Goal: Task Accomplishment & Management: Use online tool/utility

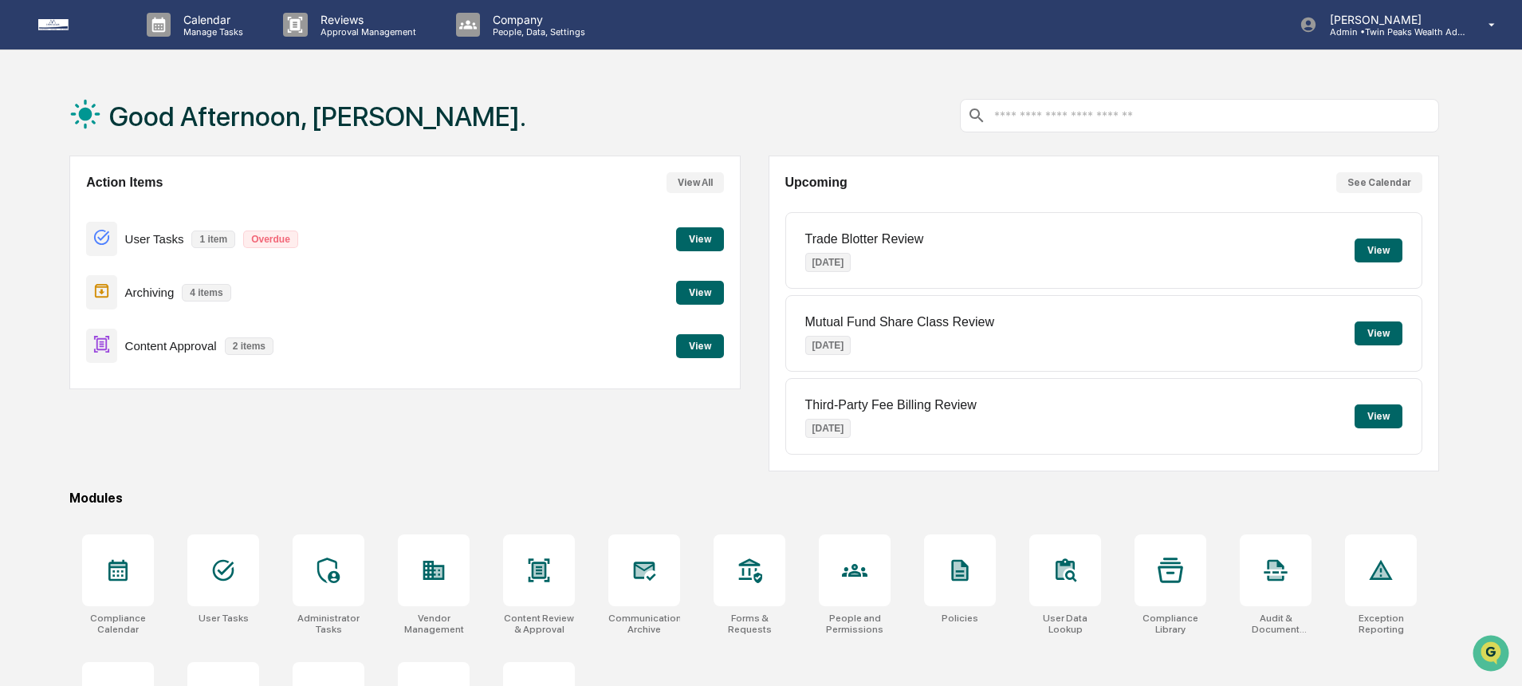
click at [503, 106] on div "Good Afternoon, [PERSON_NAME]." at bounding box center [754, 116] width 1370 height 80
click at [550, 104] on div "Good Afternoon, [PERSON_NAME]." at bounding box center [754, 116] width 1370 height 80
click at [369, 122] on h1 "Good Afternoon, [PERSON_NAME]." at bounding box center [317, 116] width 417 height 32
click at [702, 66] on div "Calendar Manage Tasks Reviews Approval Management Company People, Data, Setting…" at bounding box center [761, 386] width 1522 height 772
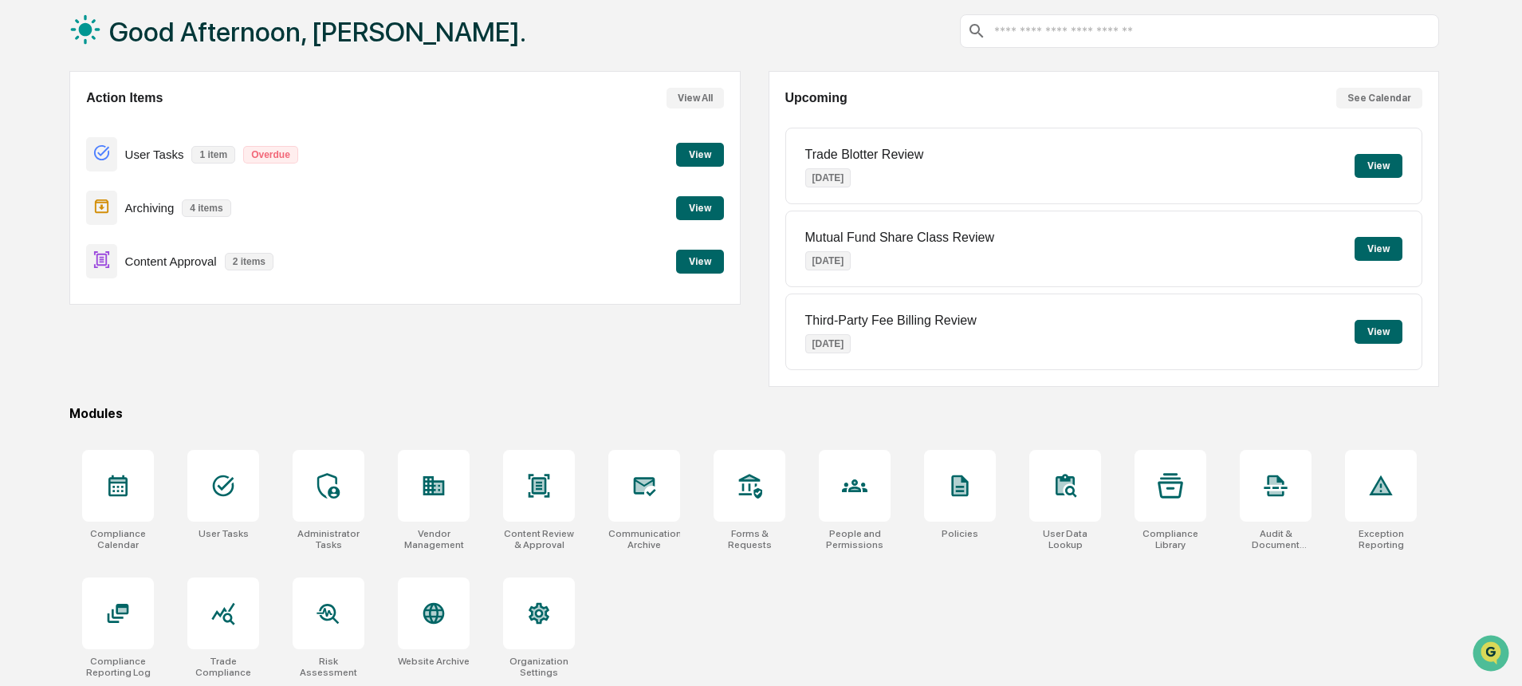
scroll to position [89, 0]
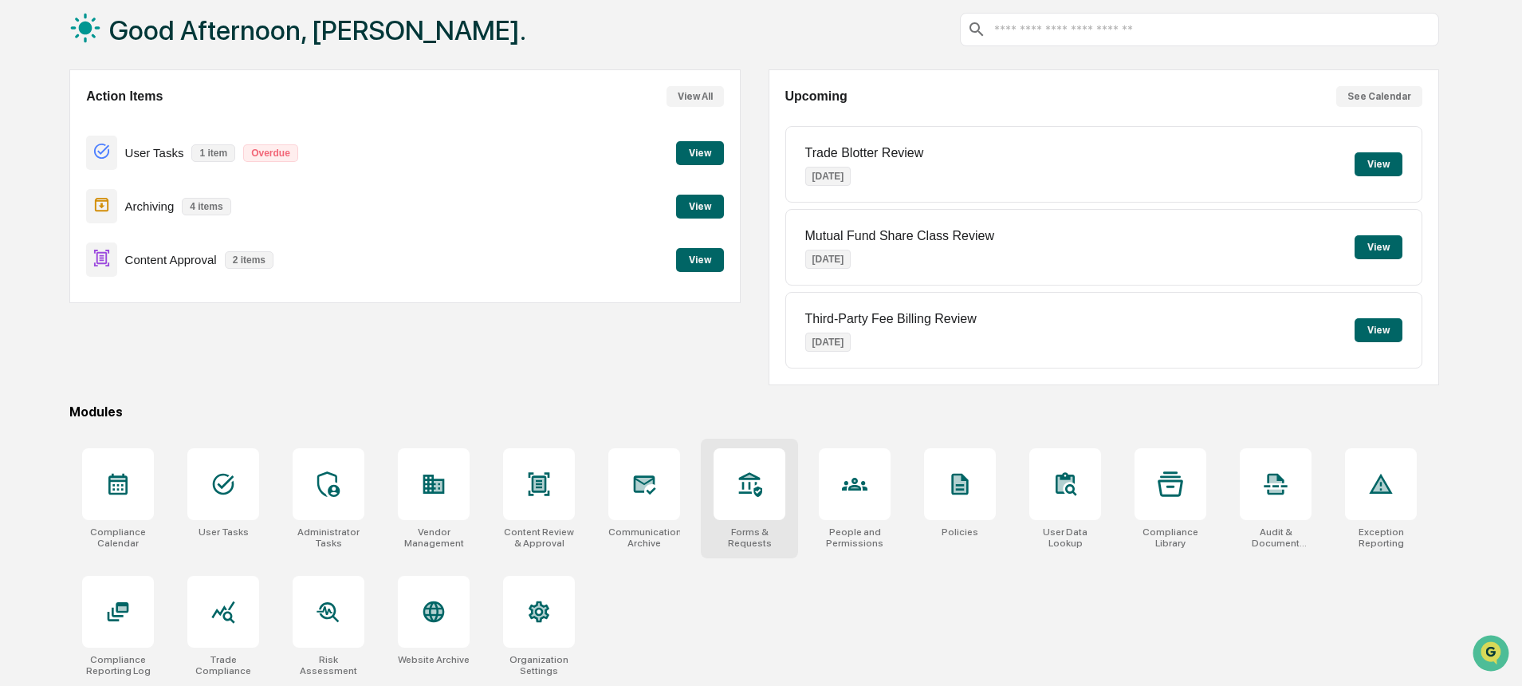
click at [718, 491] on div at bounding box center [750, 484] width 72 height 72
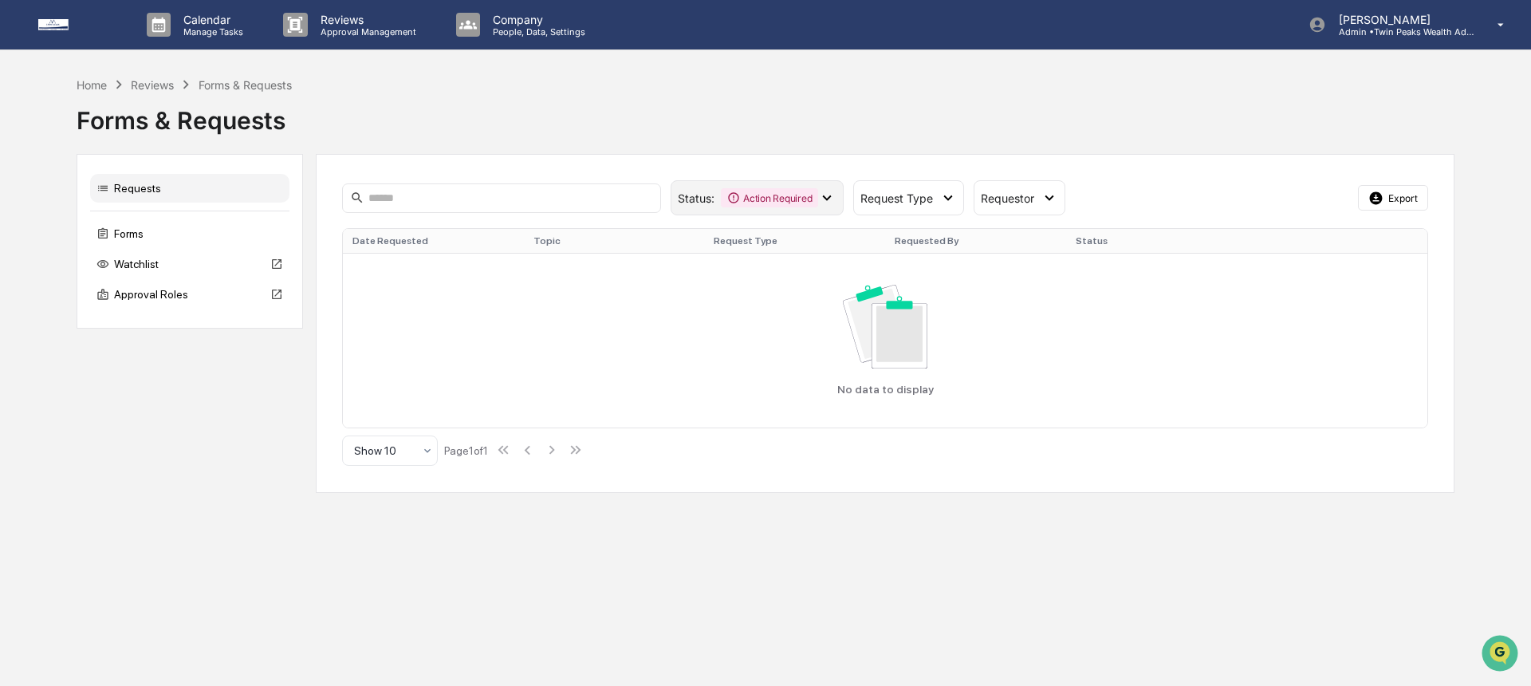
click at [829, 198] on icon at bounding box center [827, 198] width 9 height 6
click at [929, 197] on span "Request Type" at bounding box center [897, 198] width 73 height 14
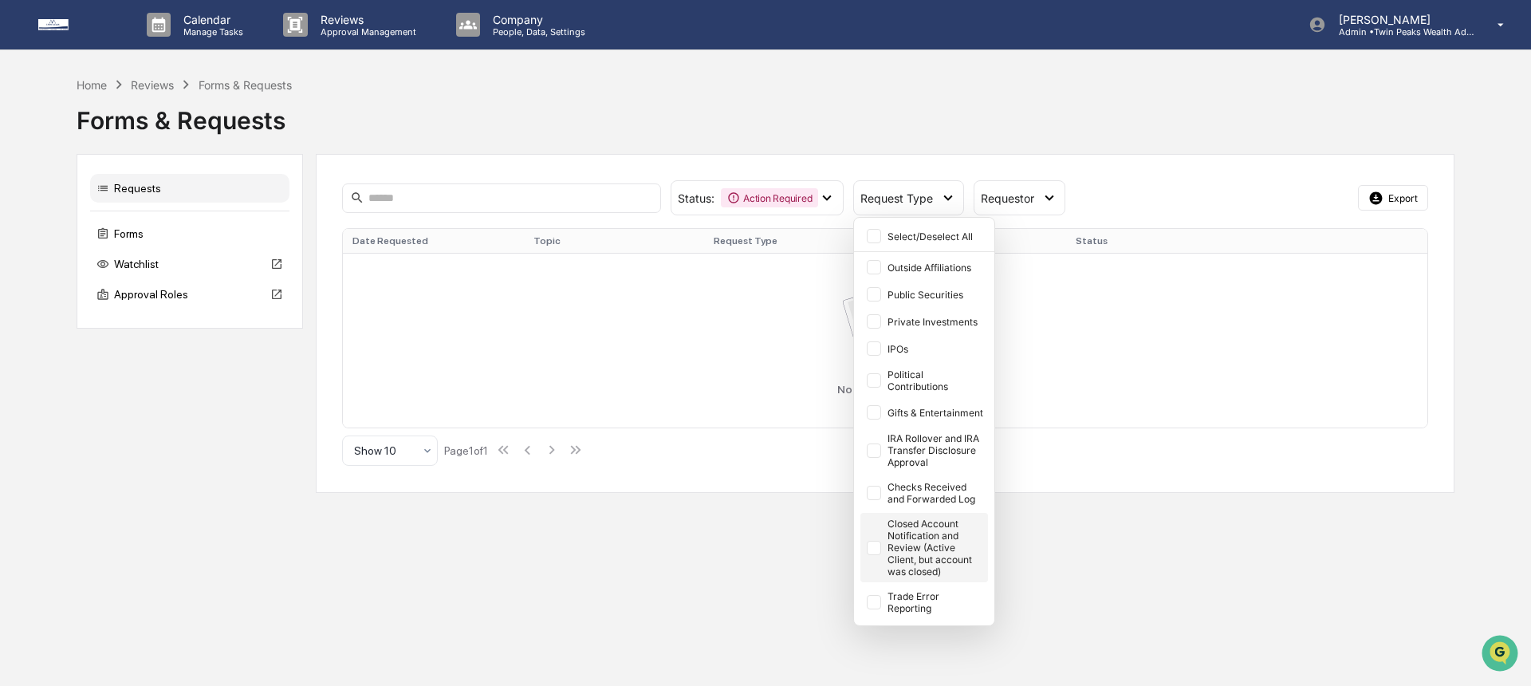
click at [883, 551] on div "Closed Account Notification and Review (Active Client, but account was closed)" at bounding box center [925, 547] width 128 height 69
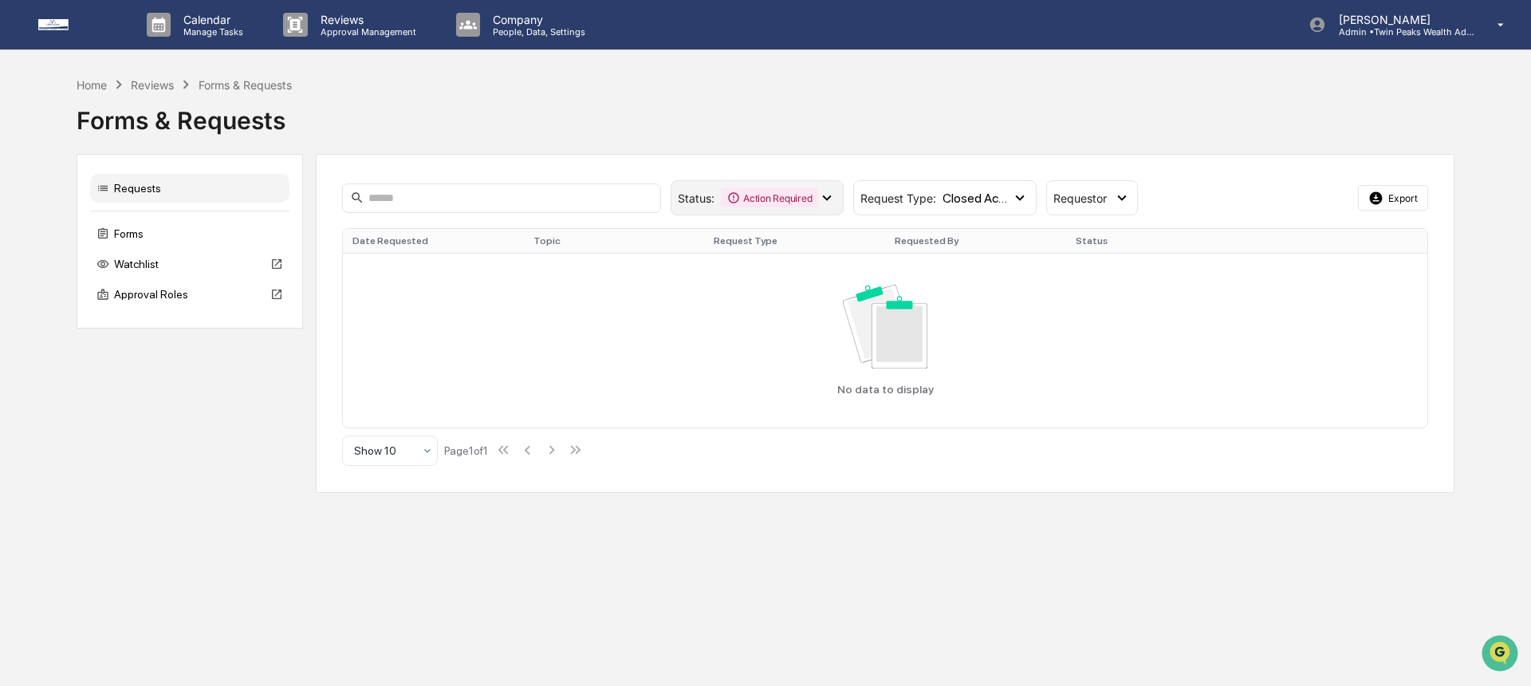
click at [818, 191] on icon at bounding box center [827, 198] width 18 height 18
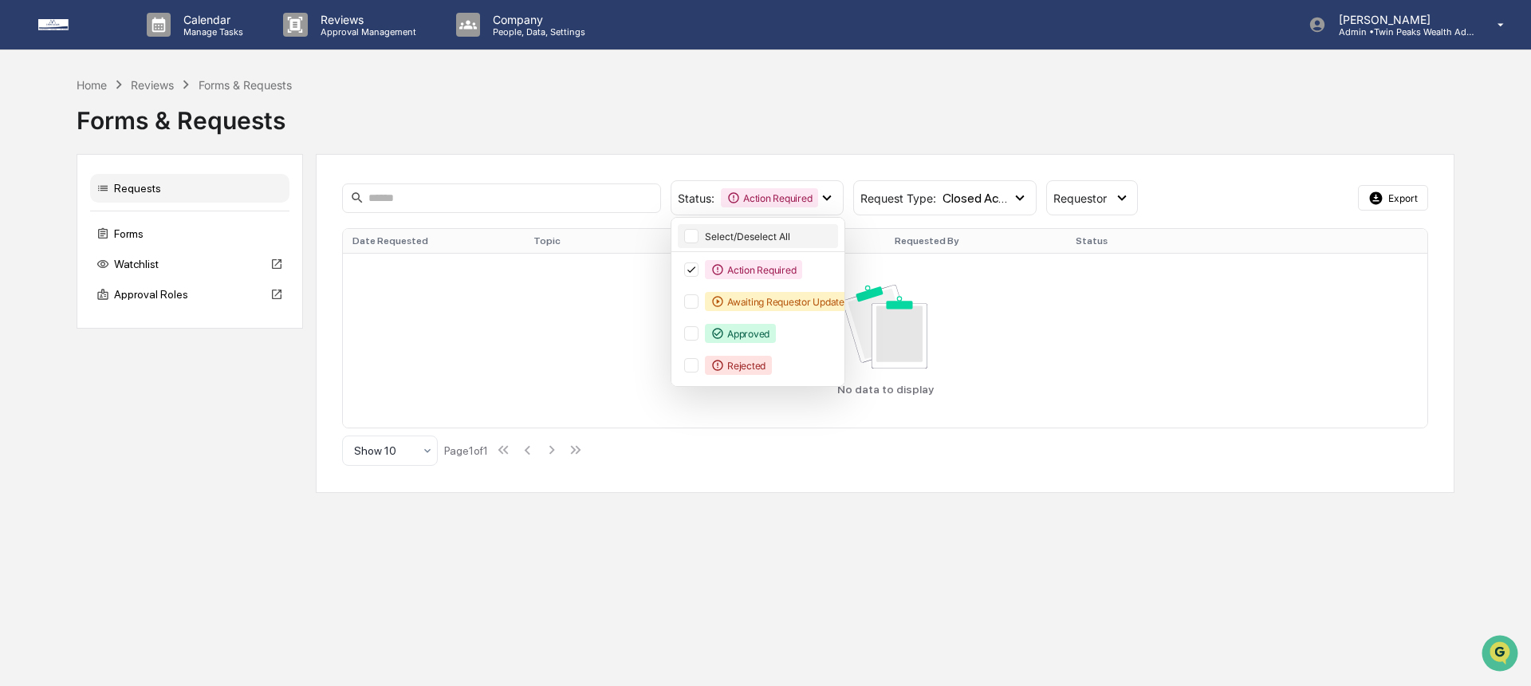
click at [706, 243] on div "Select/Deselect All" at bounding box center [758, 236] width 160 height 24
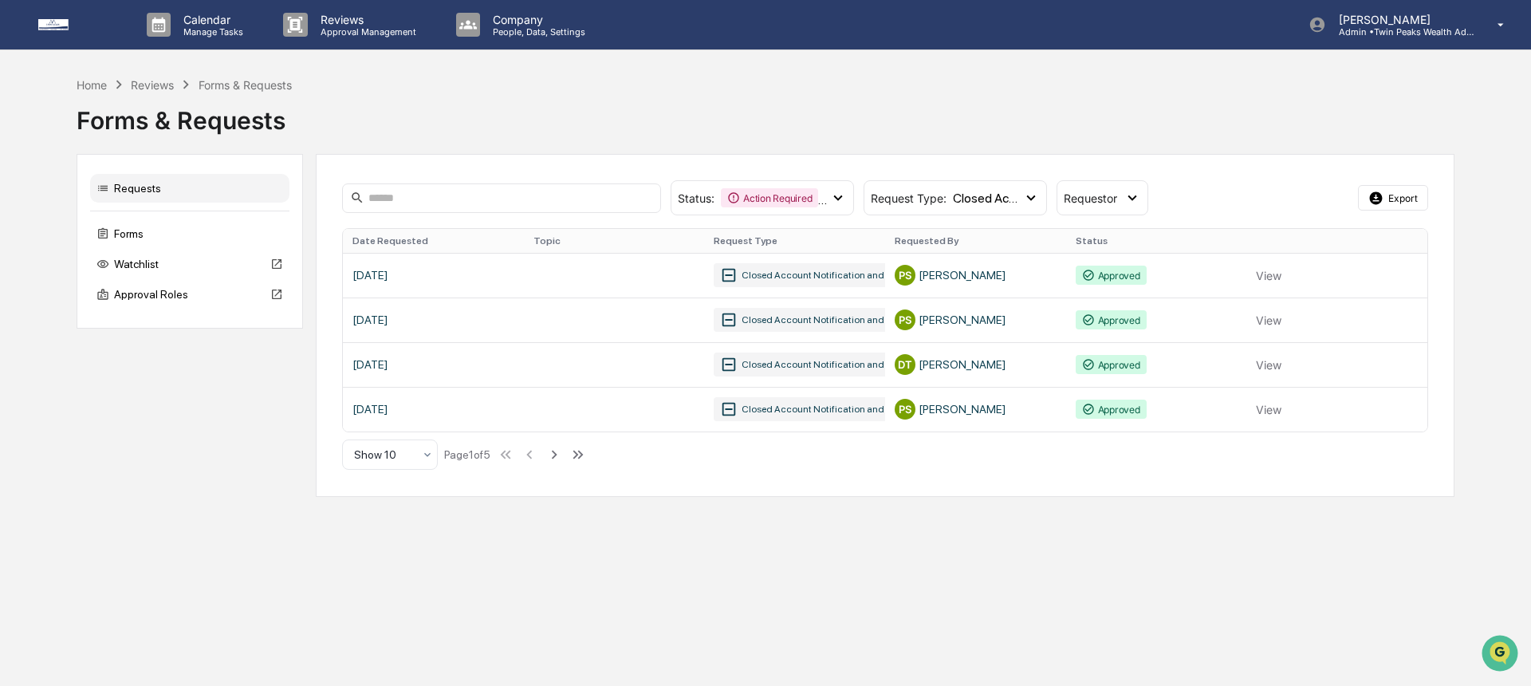
click at [872, 110] on div "Forms & Requests" at bounding box center [766, 113] width 1378 height 41
click at [663, 273] on link at bounding box center [885, 275] width 1085 height 45
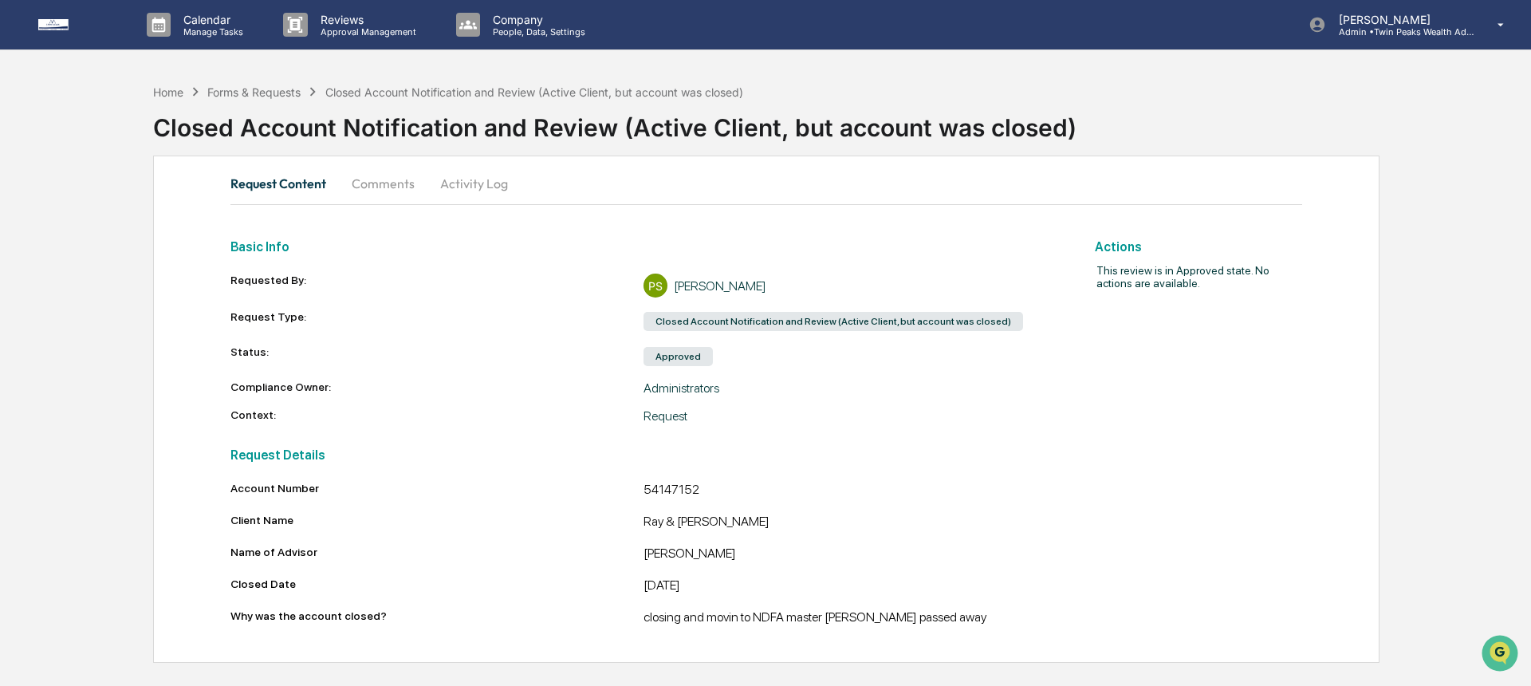
click at [951, 628] on div "closing and movin to NDFA master Ray passed away" at bounding box center [850, 618] width 413 height 19
click at [948, 621] on div "closing and movin to NDFA master Ray passed away" at bounding box center [850, 618] width 413 height 19
click at [839, 545] on div "Brian Nguyen" at bounding box center [850, 554] width 413 height 19
click at [769, 538] on div "Account Number 54147152 Client Name Ray & Ruby Hsieh Name of Advisor Brian Nguy…" at bounding box center [643, 555] width 826 height 147
click at [657, 482] on div "54147152" at bounding box center [850, 491] width 413 height 19
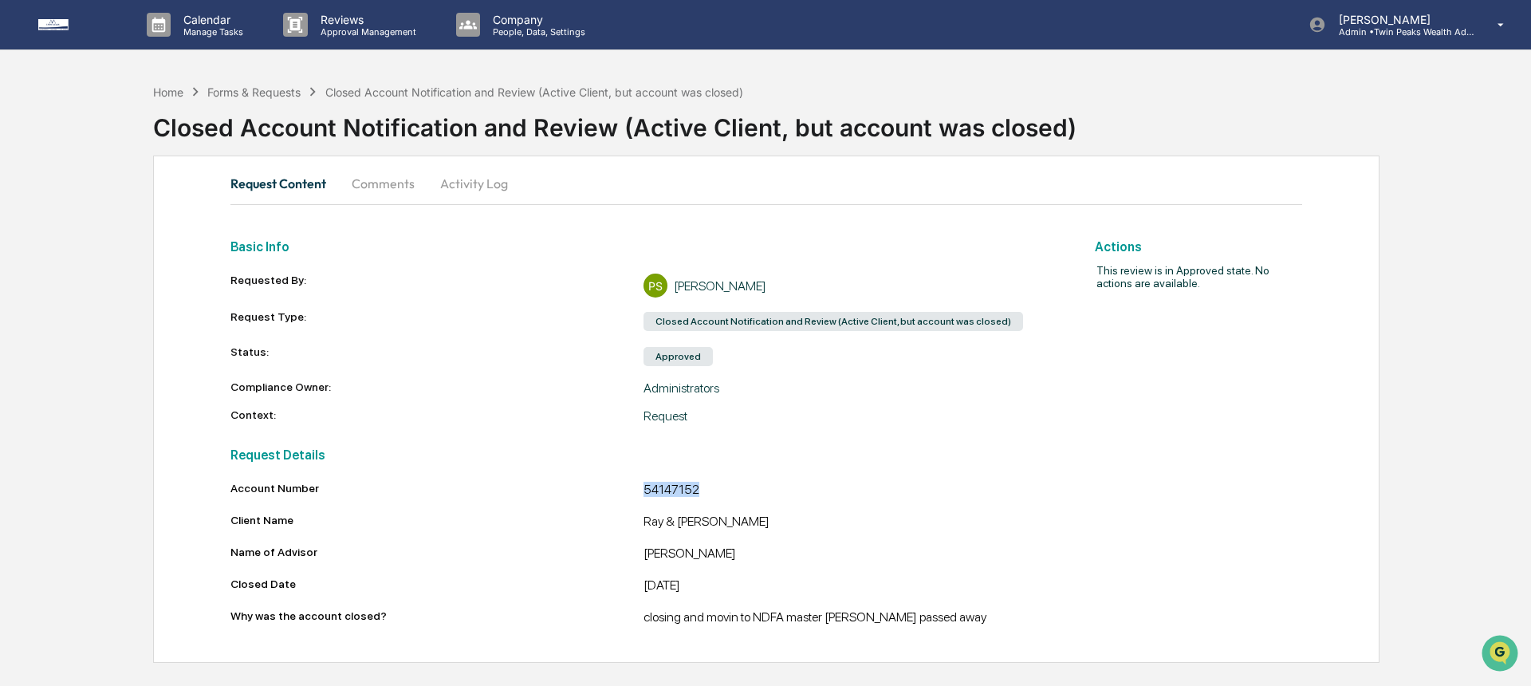
click at [657, 482] on div "54147152" at bounding box center [850, 491] width 413 height 19
copy div "54147152"
click at [826, 520] on div "Ray & Ruby Hsieh" at bounding box center [850, 523] width 413 height 19
click at [869, 521] on div "Ray & Ruby Hsieh" at bounding box center [850, 523] width 413 height 19
click at [734, 447] on h2 "Request Details" at bounding box center [643, 454] width 826 height 15
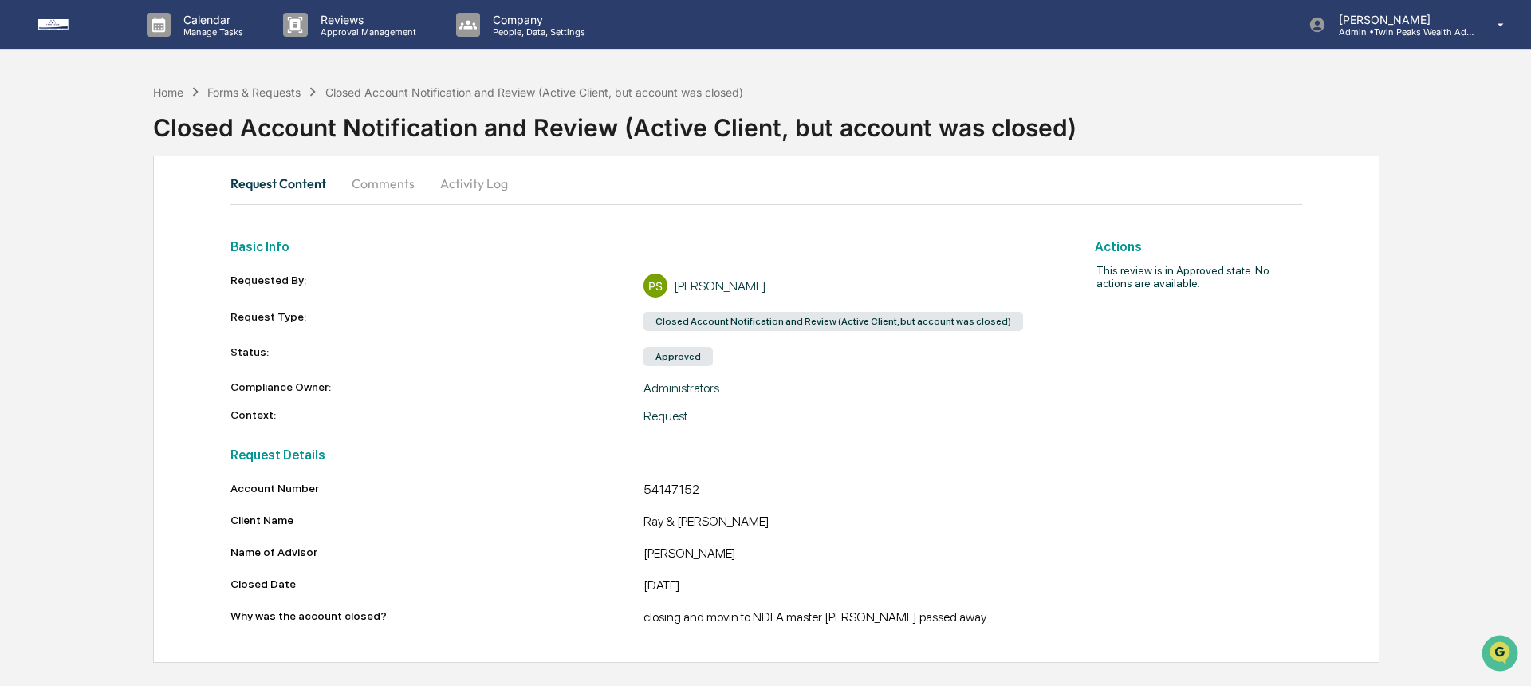
click at [974, 439] on div "Request Details Account Number 54147152 Client Name Ray & Ruby Hsieh Name of Ad…" at bounding box center [643, 531] width 826 height 191
click at [880, 444] on div "Request Details Account Number 54147152 Client Name Ray & Ruby Hsieh Name of Ad…" at bounding box center [643, 531] width 826 height 191
click at [675, 483] on div "54147152" at bounding box center [850, 491] width 413 height 19
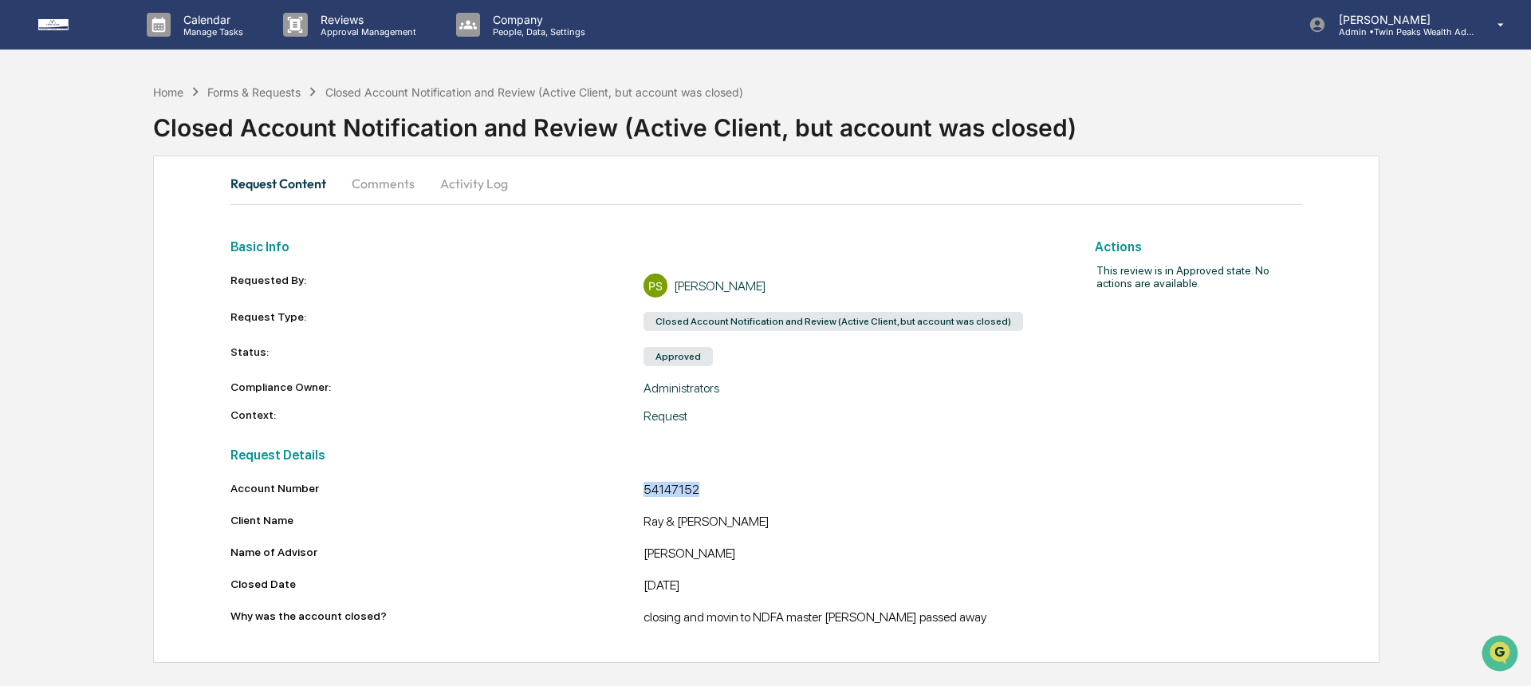
click at [675, 483] on div "54147152" at bounding box center [850, 491] width 413 height 19
copy div "54147152"
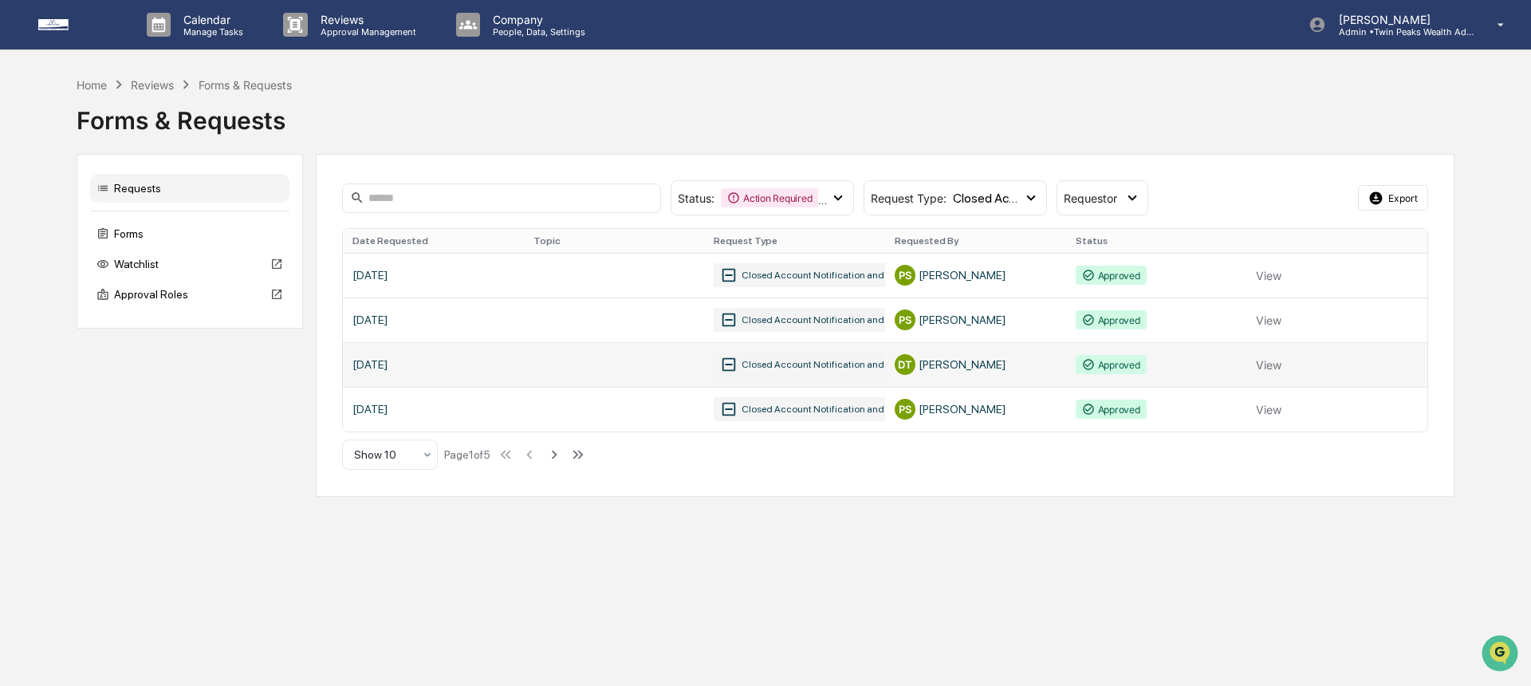
click at [399, 357] on link at bounding box center [885, 364] width 1085 height 45
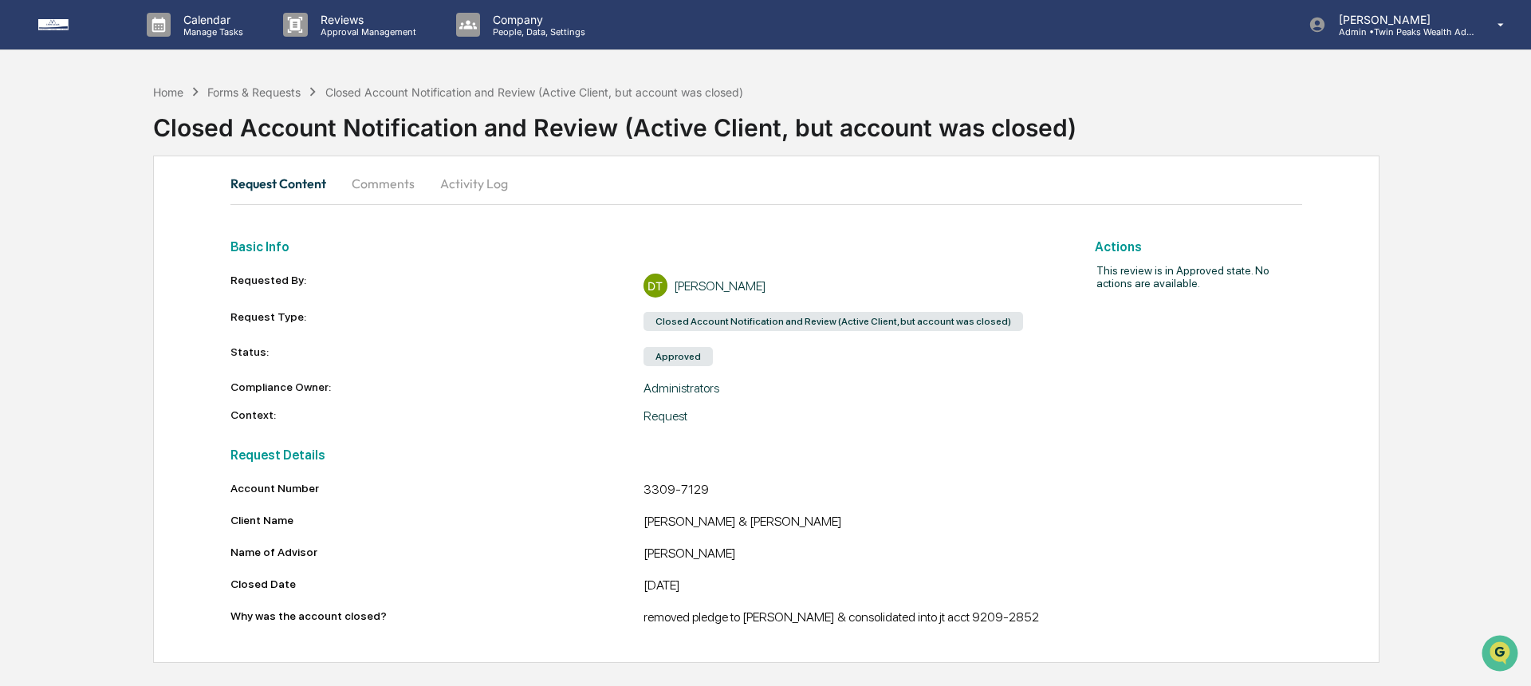
click at [704, 484] on div "3309-7129" at bounding box center [850, 491] width 413 height 19
click at [731, 440] on div "Request Details Account Number 3309-7129 Client Name Rob Sparno & Emily Lessen …" at bounding box center [643, 531] width 826 height 191
click at [684, 494] on div "3309-7129" at bounding box center [850, 491] width 413 height 19
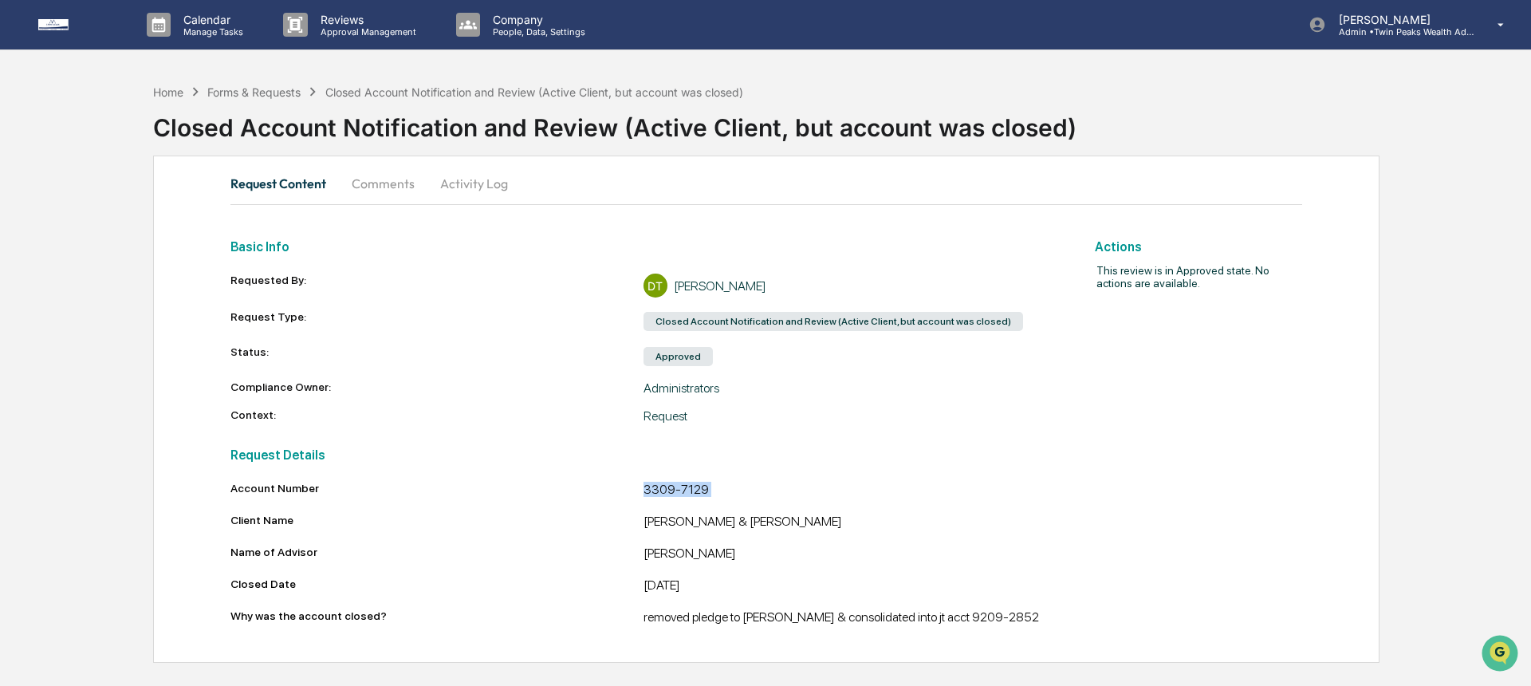
copy div "3309-7129"
click at [877, 617] on div "removed pledge to schwab & consolidated into jt acct 9209-2852" at bounding box center [850, 618] width 413 height 19
copy div "removed pledge to schwab & consolidated into jt acct 9209-2852"
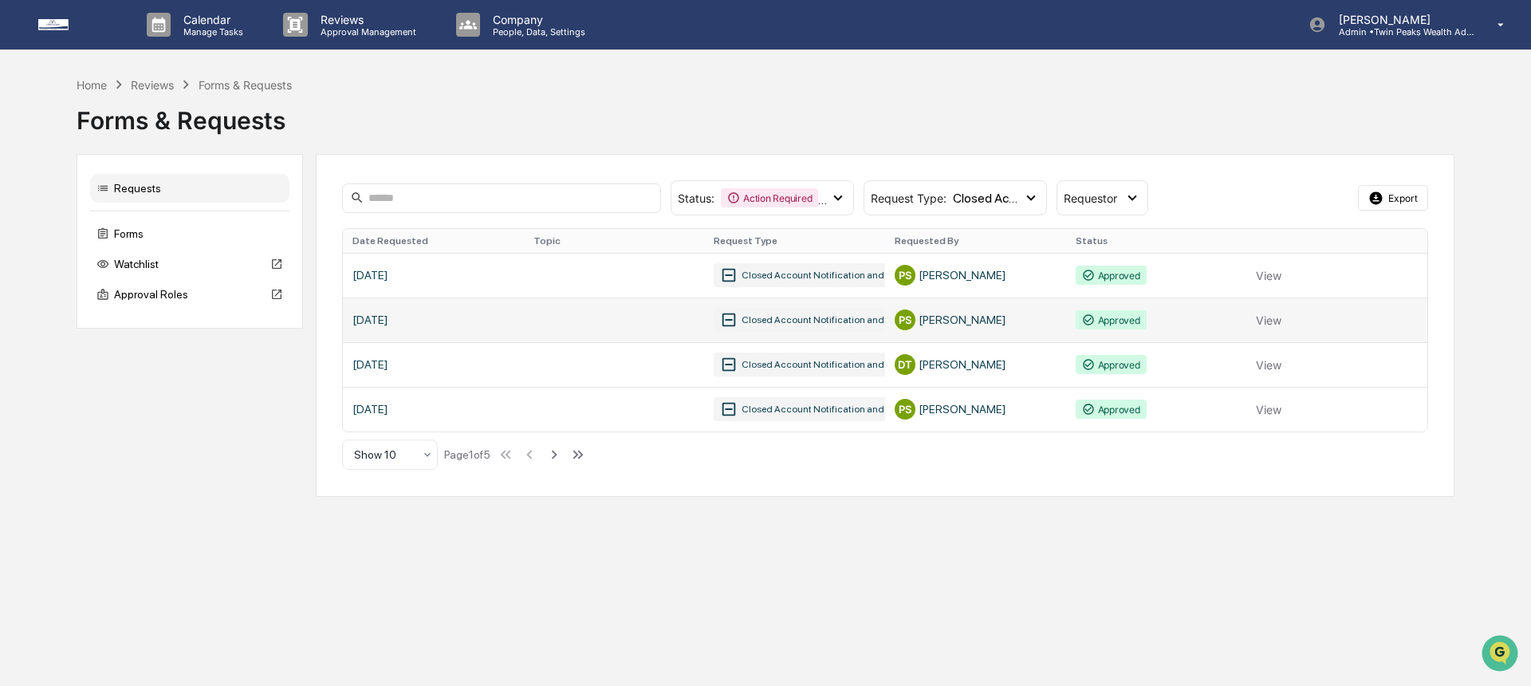
click at [530, 321] on link at bounding box center [885, 319] width 1085 height 45
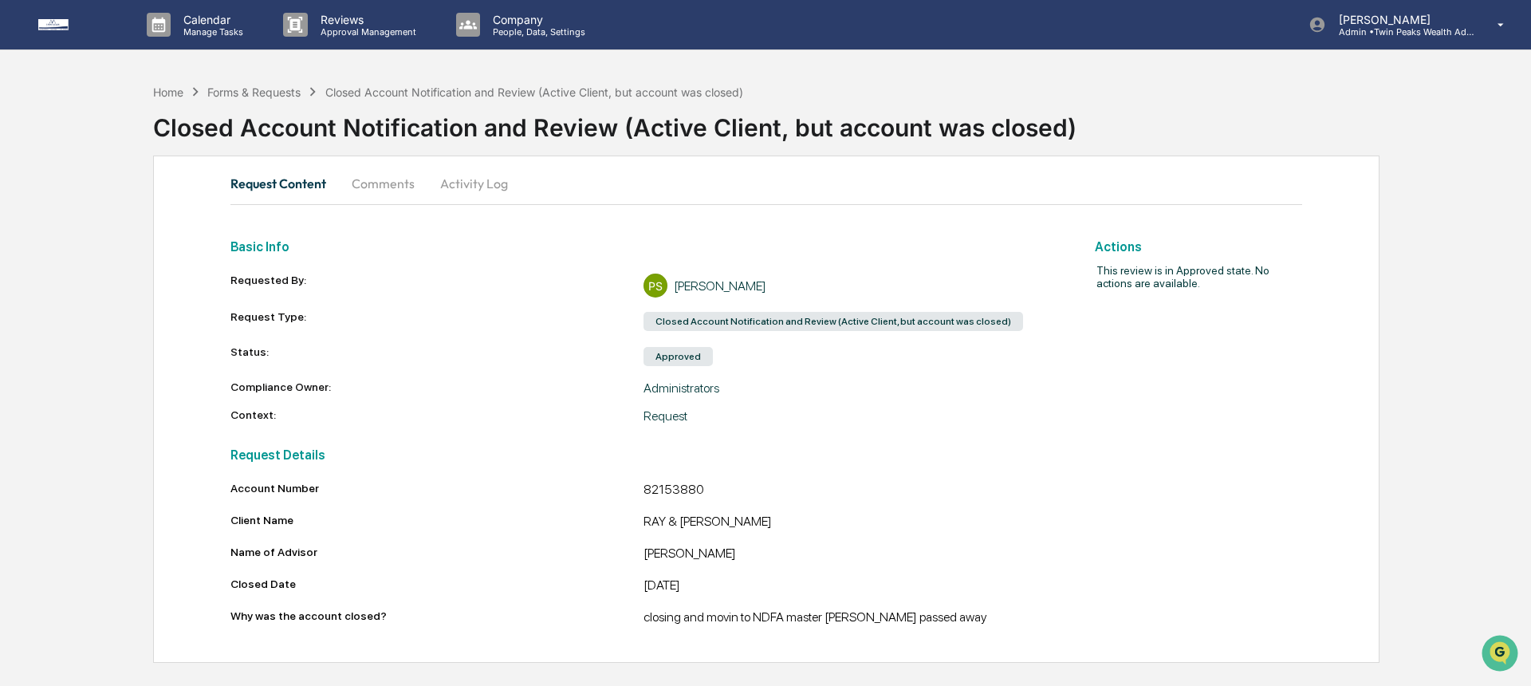
click at [920, 532] on div "Account Number 82153880 Client Name RAY & RUBY HSIEH Name of Advisor Brian Nguy…" at bounding box center [643, 555] width 826 height 147
click at [659, 486] on div "82153880" at bounding box center [850, 491] width 413 height 19
copy div "82153880"
click at [742, 507] on div "Account Number 82153880 Client Name RAY & RUBY HSIEH Name of Advisor Brian Nguy…" at bounding box center [643, 555] width 826 height 147
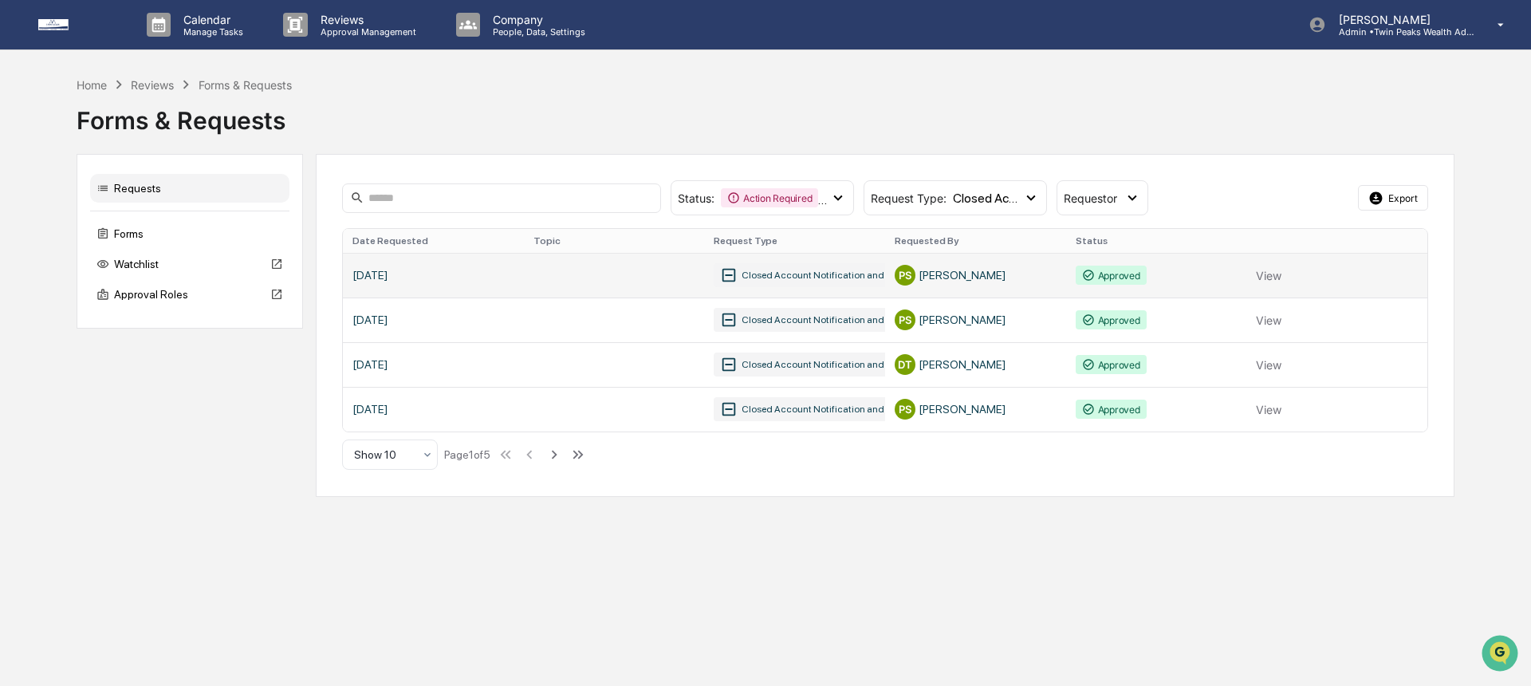
click at [376, 278] on link at bounding box center [885, 275] width 1085 height 45
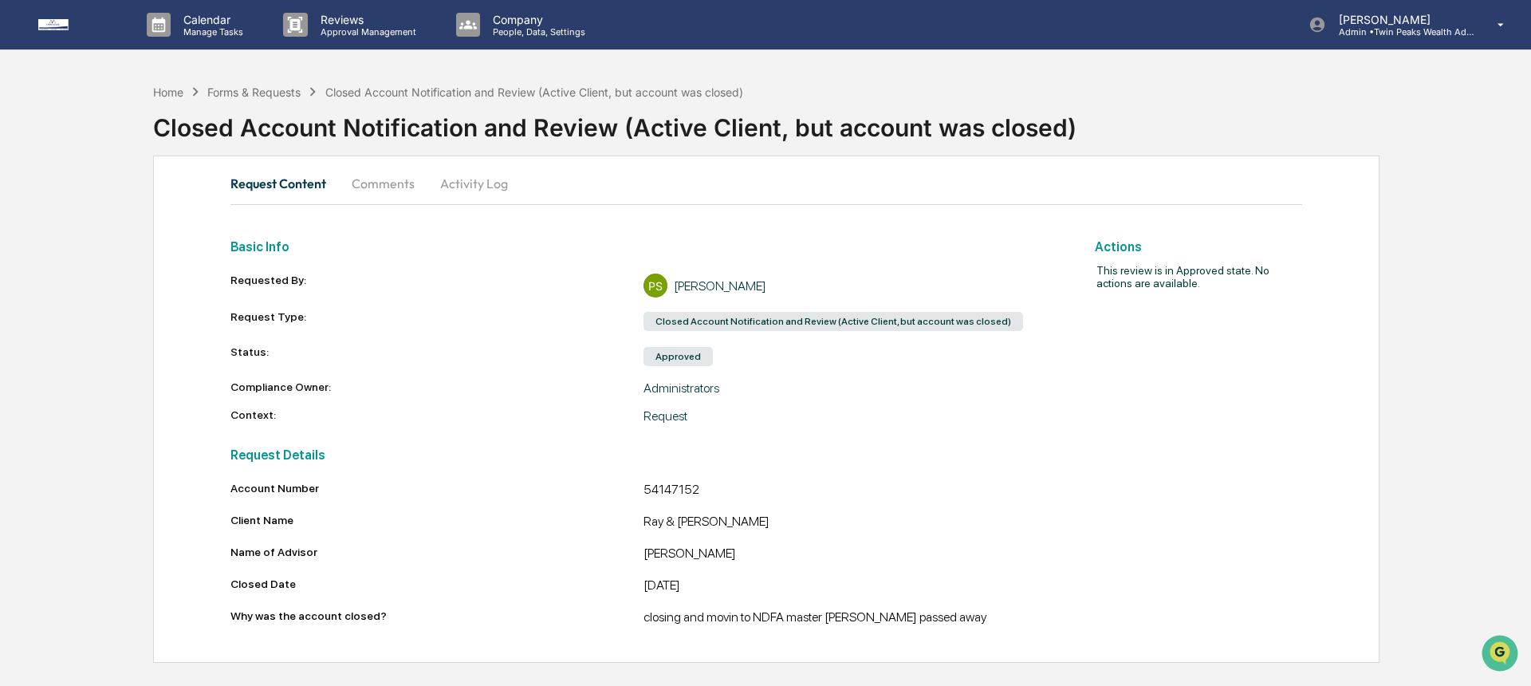
click at [691, 490] on div "54147152" at bounding box center [850, 491] width 413 height 19
click at [676, 487] on div "54147152" at bounding box center [850, 491] width 413 height 19
copy div "54147152"
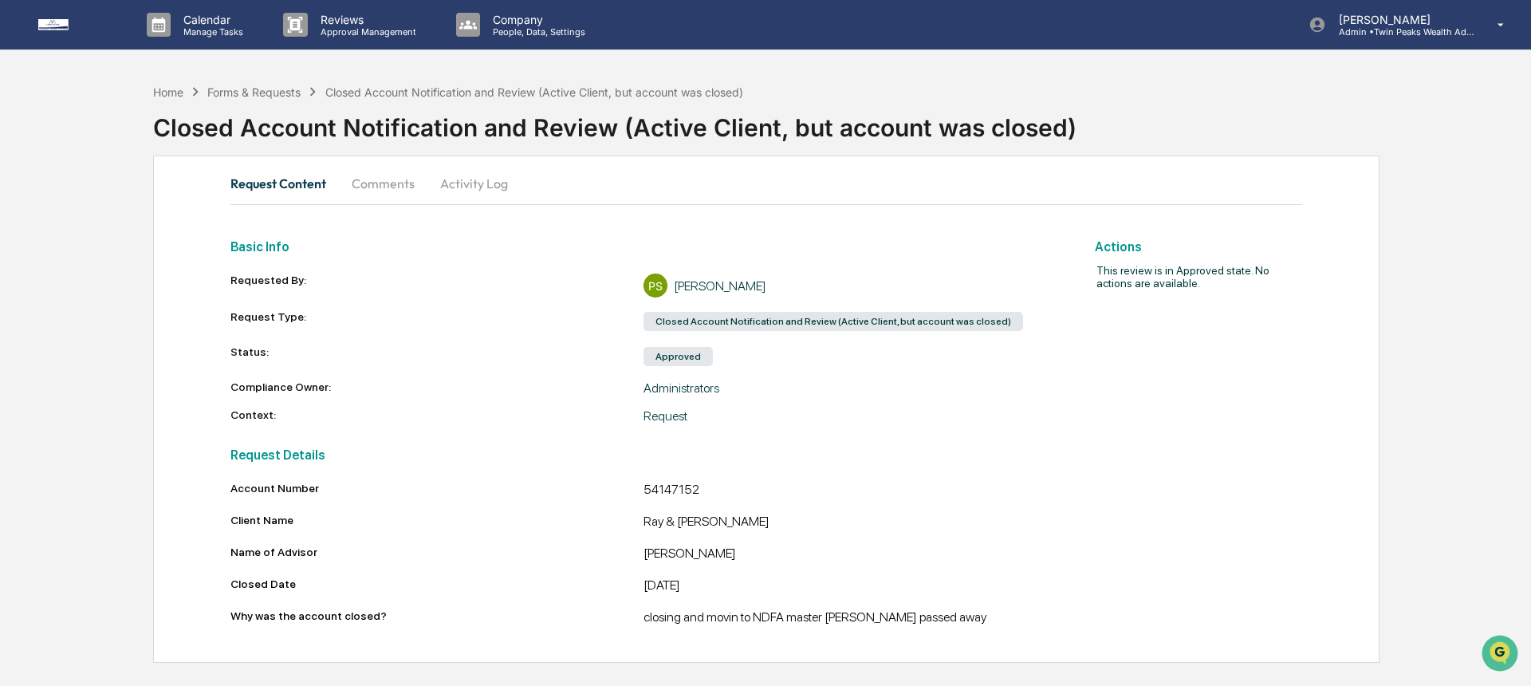
click at [318, 262] on div "Basic Info Requested By: PS Pamela Sloan Request Type: Closed Account Notificat…" at bounding box center [643, 326] width 826 height 195
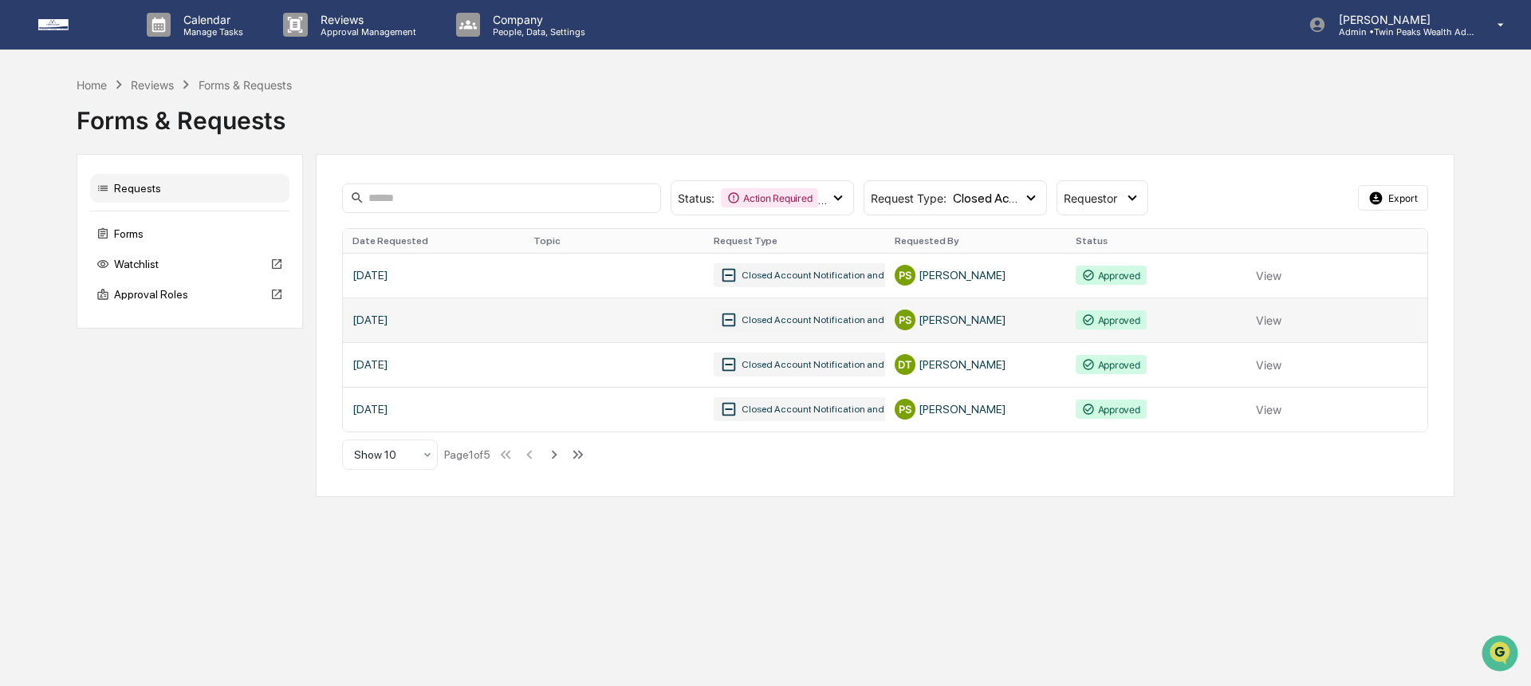
click at [409, 323] on link at bounding box center [885, 319] width 1085 height 45
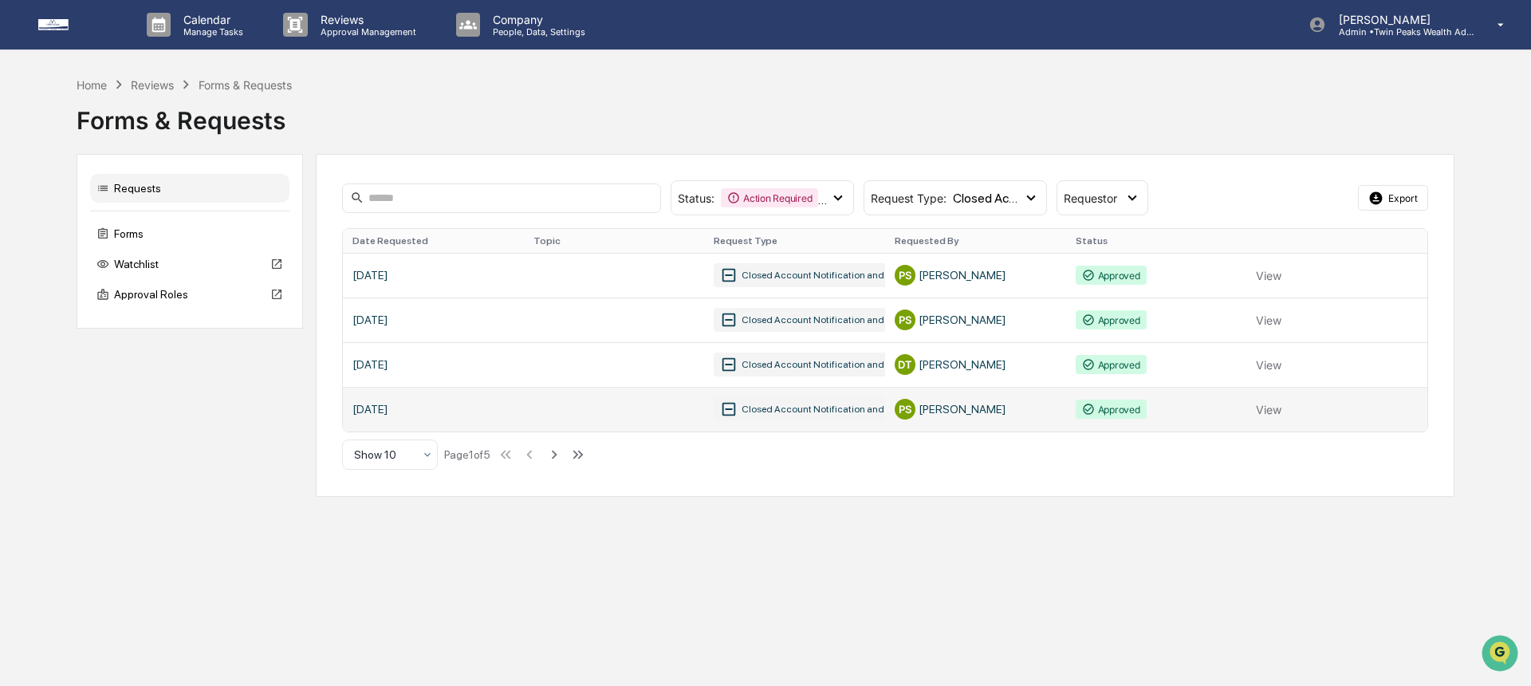
click at [394, 405] on link at bounding box center [885, 409] width 1085 height 45
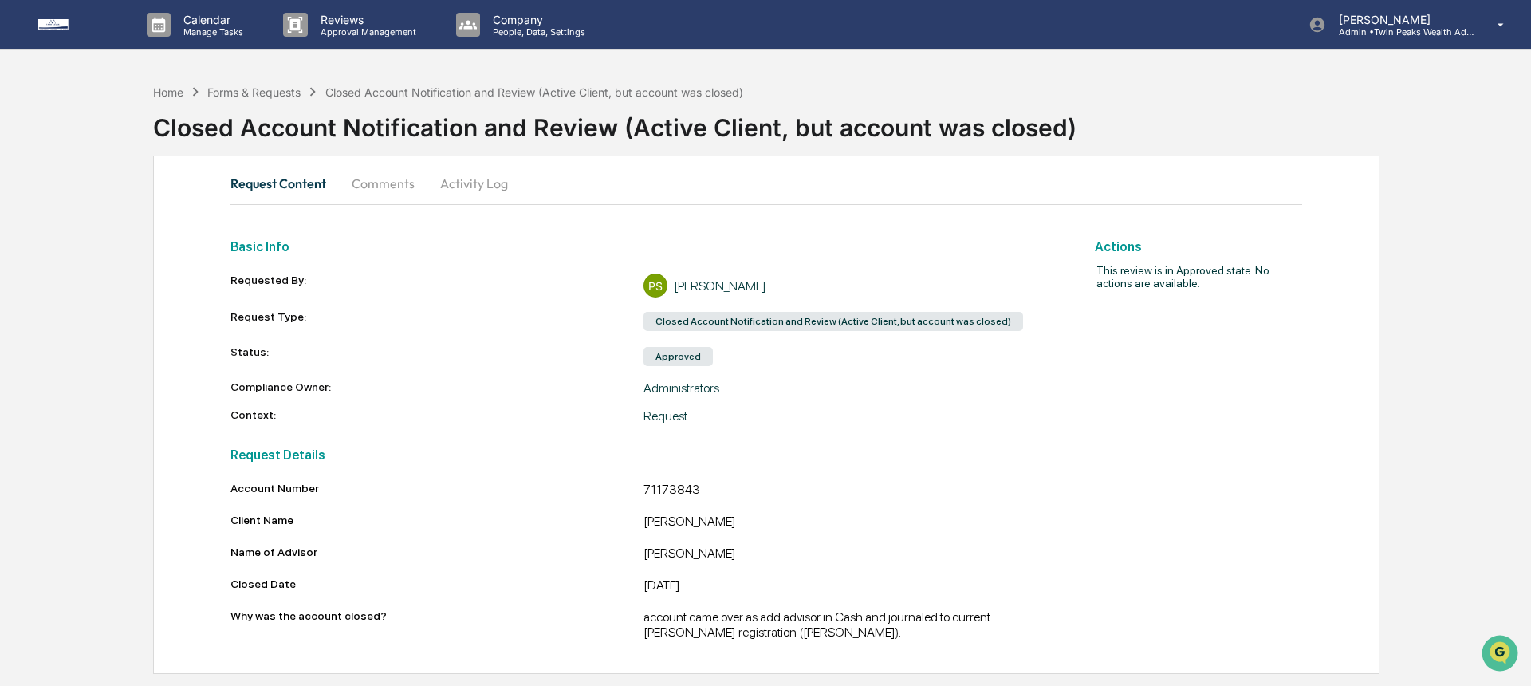
click at [801, 542] on div "Account Number 71173843 Client Name Khoi Pham Name of Advisor Tushar Kumar Clos…" at bounding box center [643, 561] width 826 height 158
click at [1130, 515] on div "Actions This review is in Approved state. No actions are available." at bounding box center [1180, 434] width 246 height 411
click at [841, 625] on div "account came over as add advisor in Cash and journaled to current Roth registra…" at bounding box center [850, 624] width 413 height 30
click at [660, 482] on div "71173843" at bounding box center [850, 491] width 413 height 19
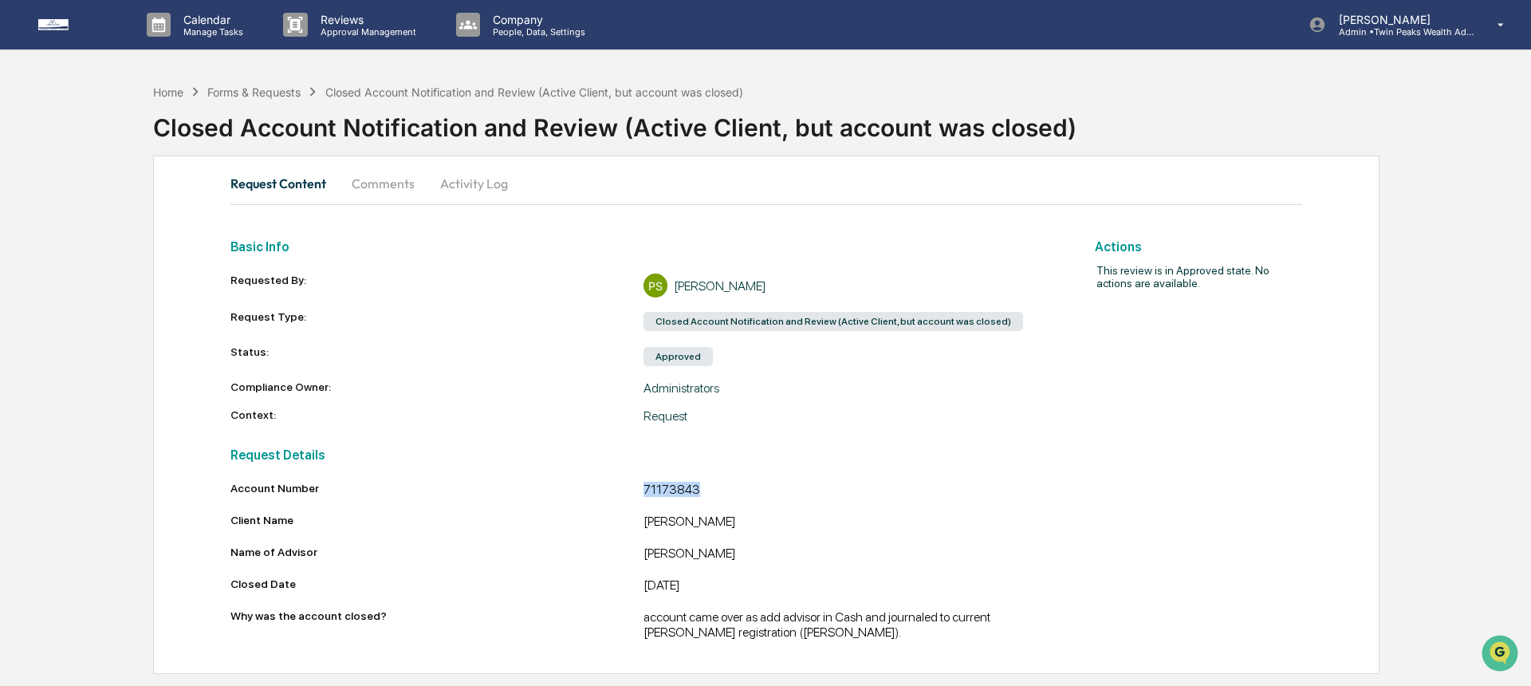
copy div "71173843"
drag, startPoint x: 640, startPoint y: 618, endPoint x: 780, endPoint y: 636, distance: 141.5
click at [780, 636] on div "account came over as add advisor in Cash and journaled to current Roth registra…" at bounding box center [850, 624] width 413 height 30
copy div "account came over as add advisor in Cash and journaled to current Roth registra…"
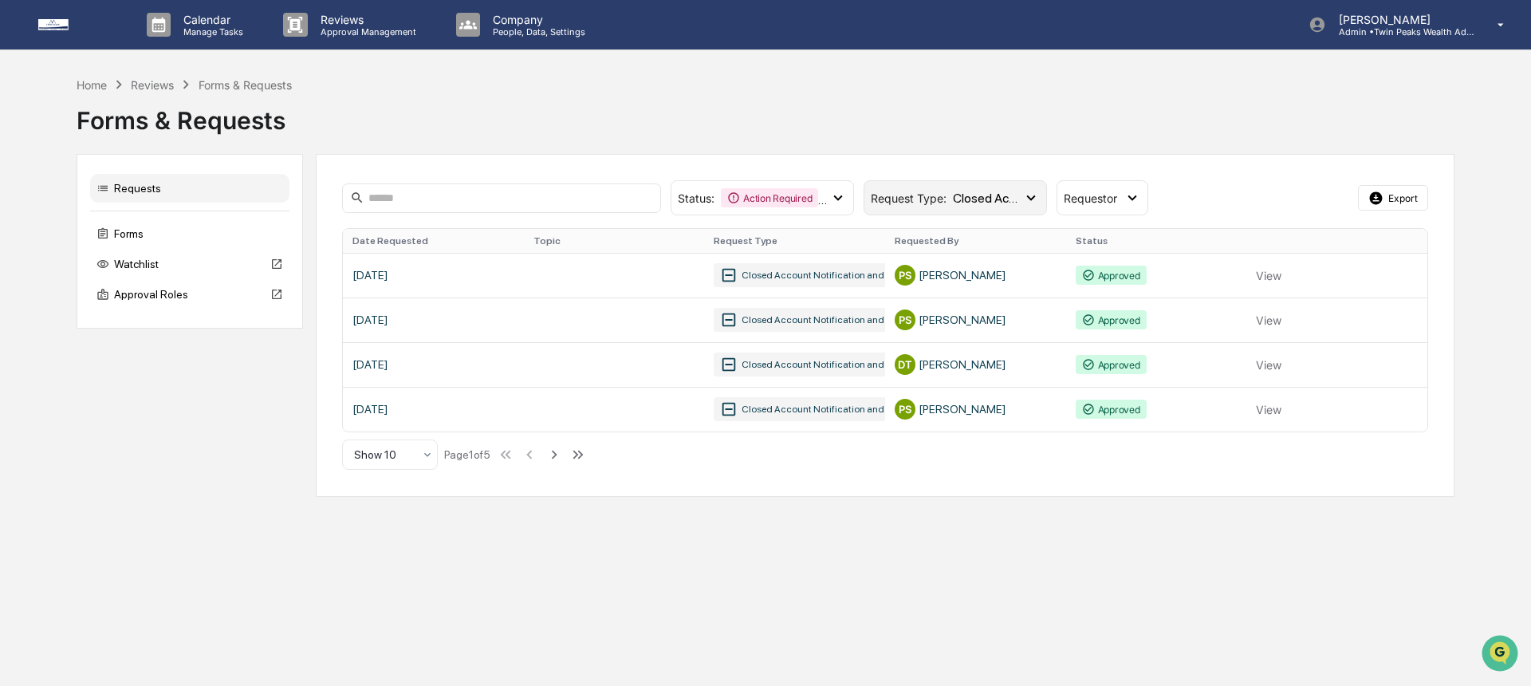
click at [947, 207] on div "Request Type : Closed Account Notification and Review (Active Client, but accou…" at bounding box center [955, 197] width 183 height 35
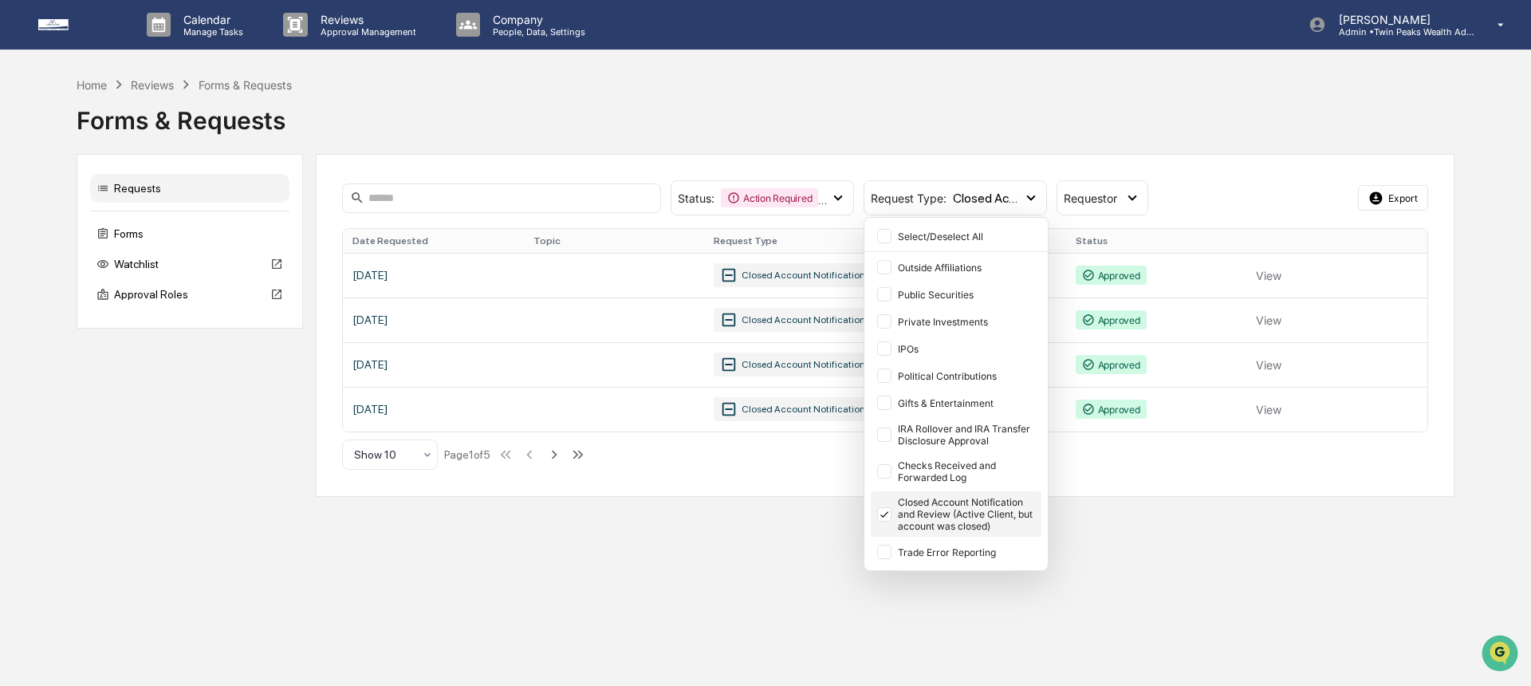
click at [949, 532] on div "Closed Account Notification and Review (Active Client, but account was closed)" at bounding box center [956, 513] width 171 height 45
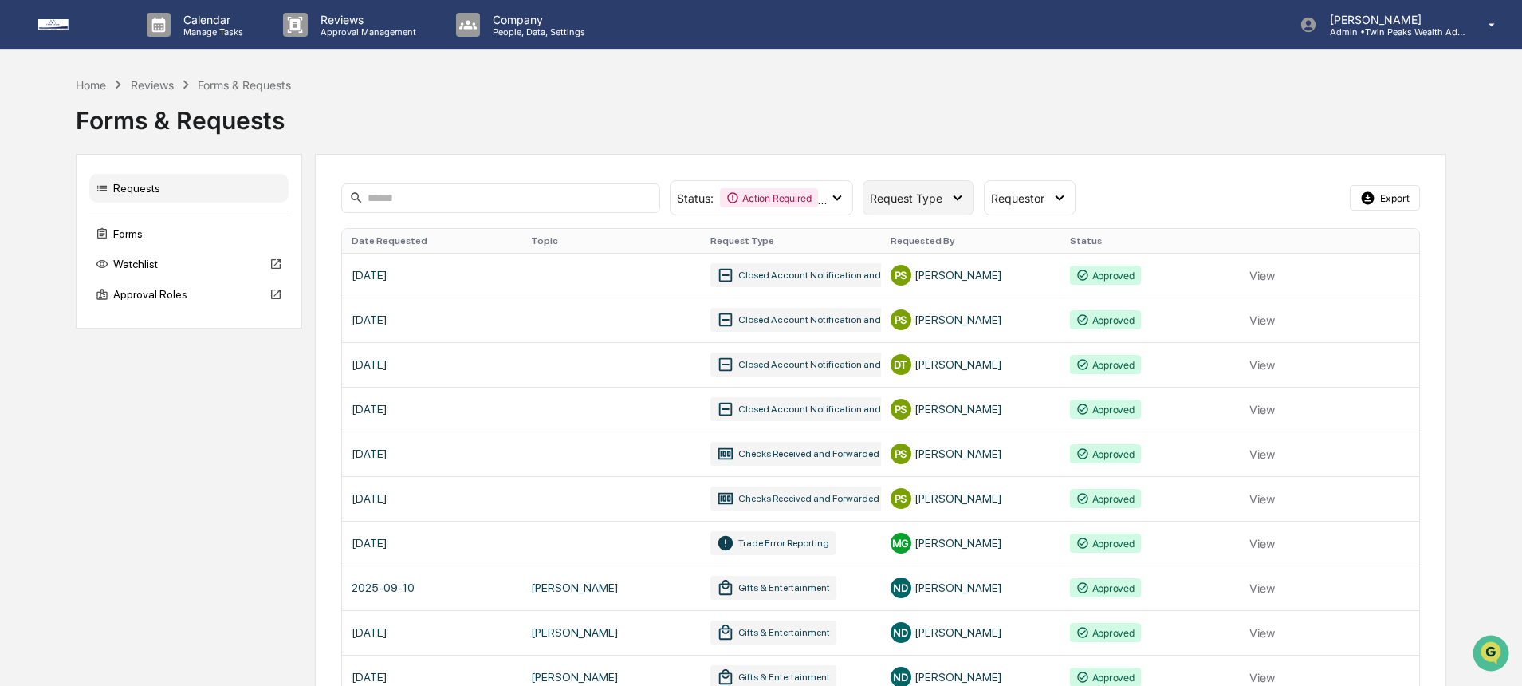
click at [917, 206] on div "Request Type" at bounding box center [918, 197] width 111 height 35
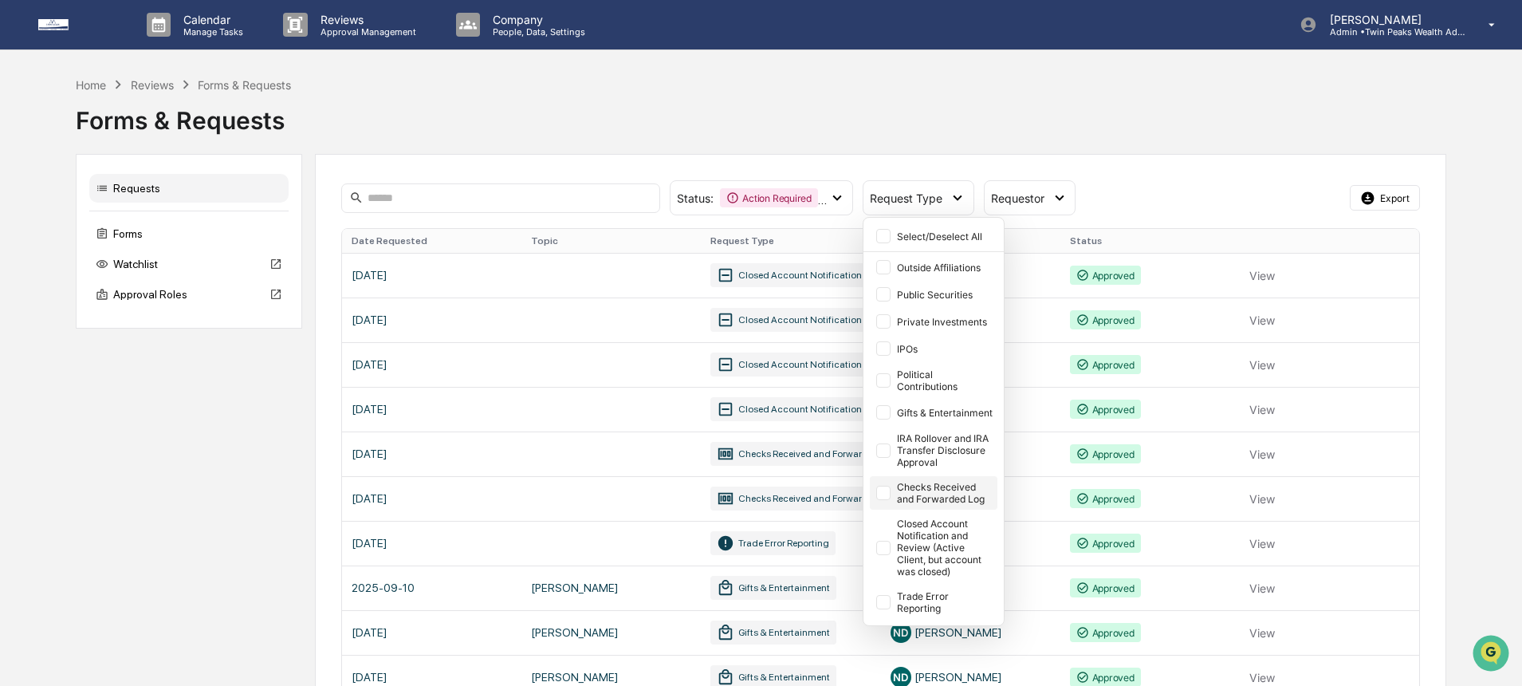
click at [959, 490] on div "Checks Received and Forwarded Log" at bounding box center [945, 493] width 97 height 24
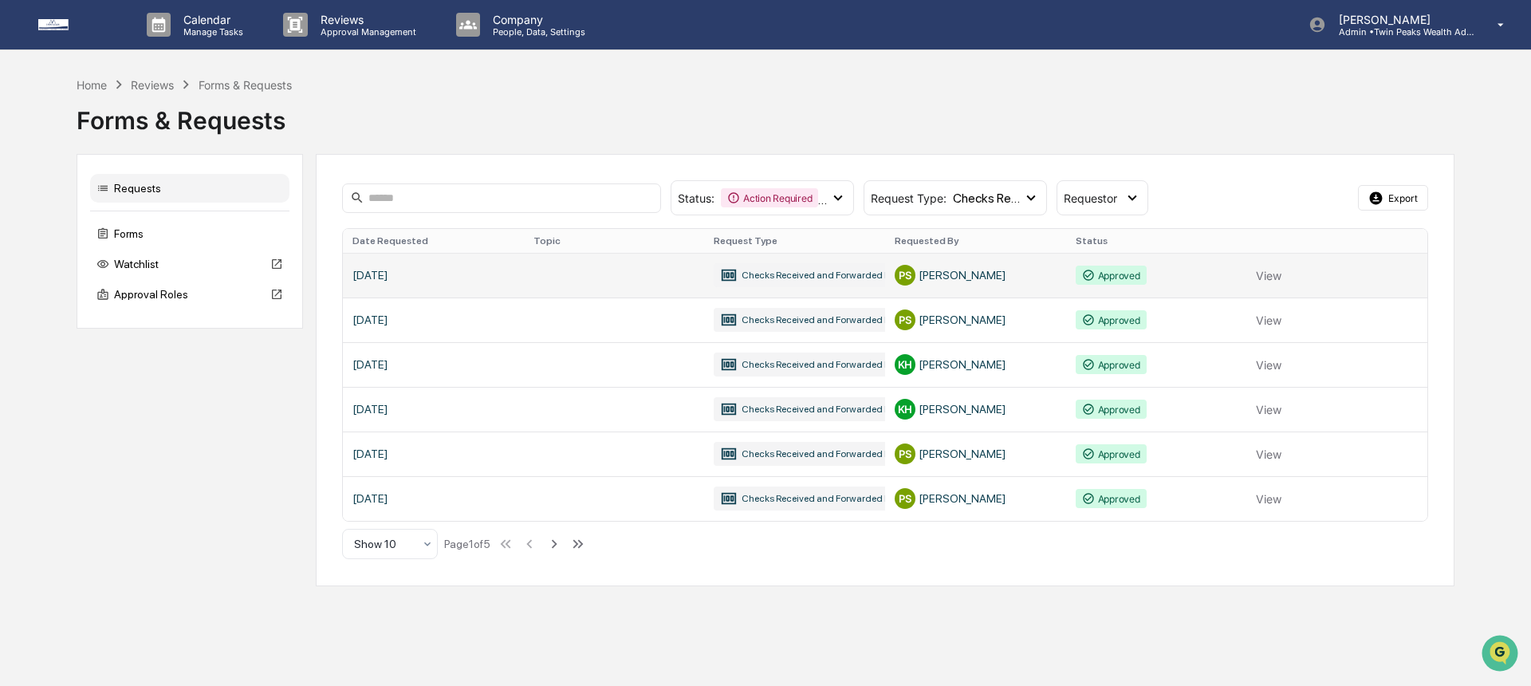
click at [529, 279] on link at bounding box center [885, 275] width 1085 height 45
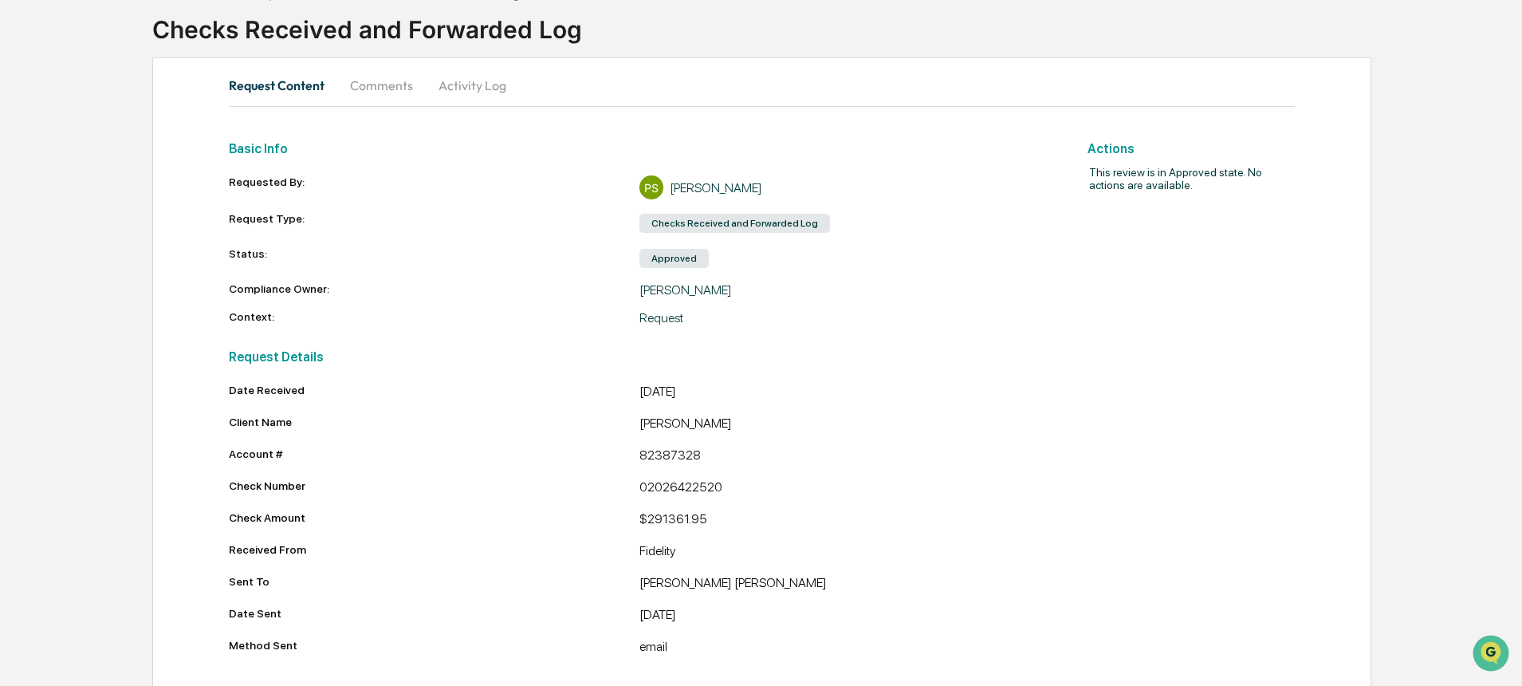
scroll to position [110, 0]
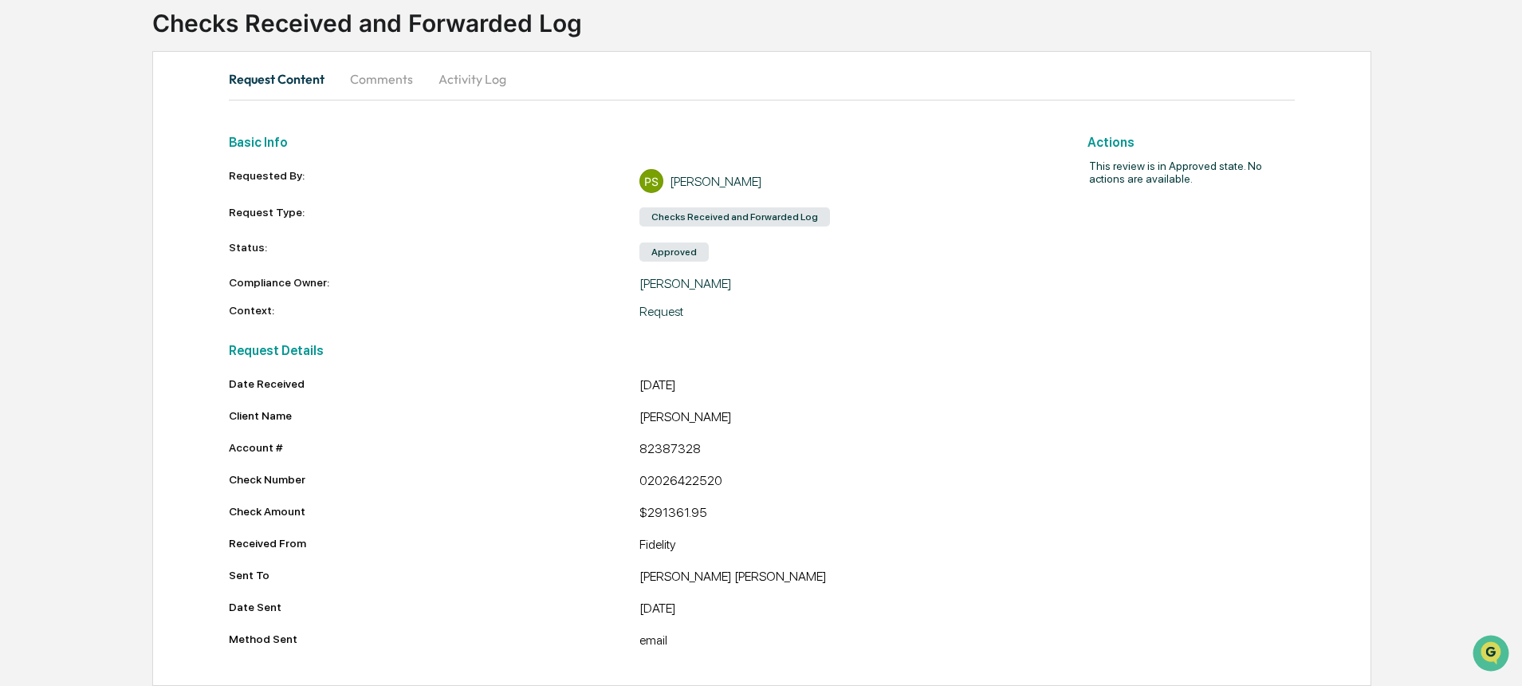
click at [453, 576] on div "Sent To" at bounding box center [434, 575] width 410 height 13
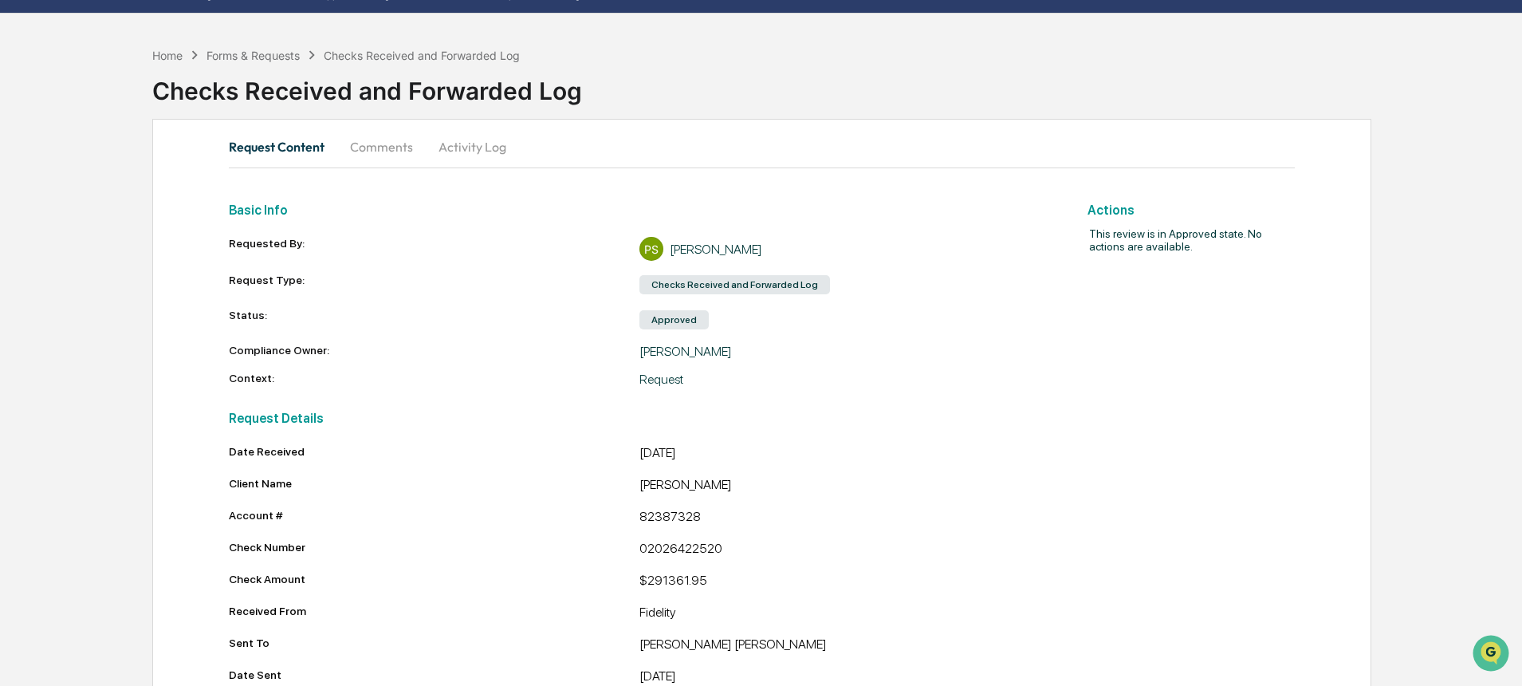
scroll to position [0, 0]
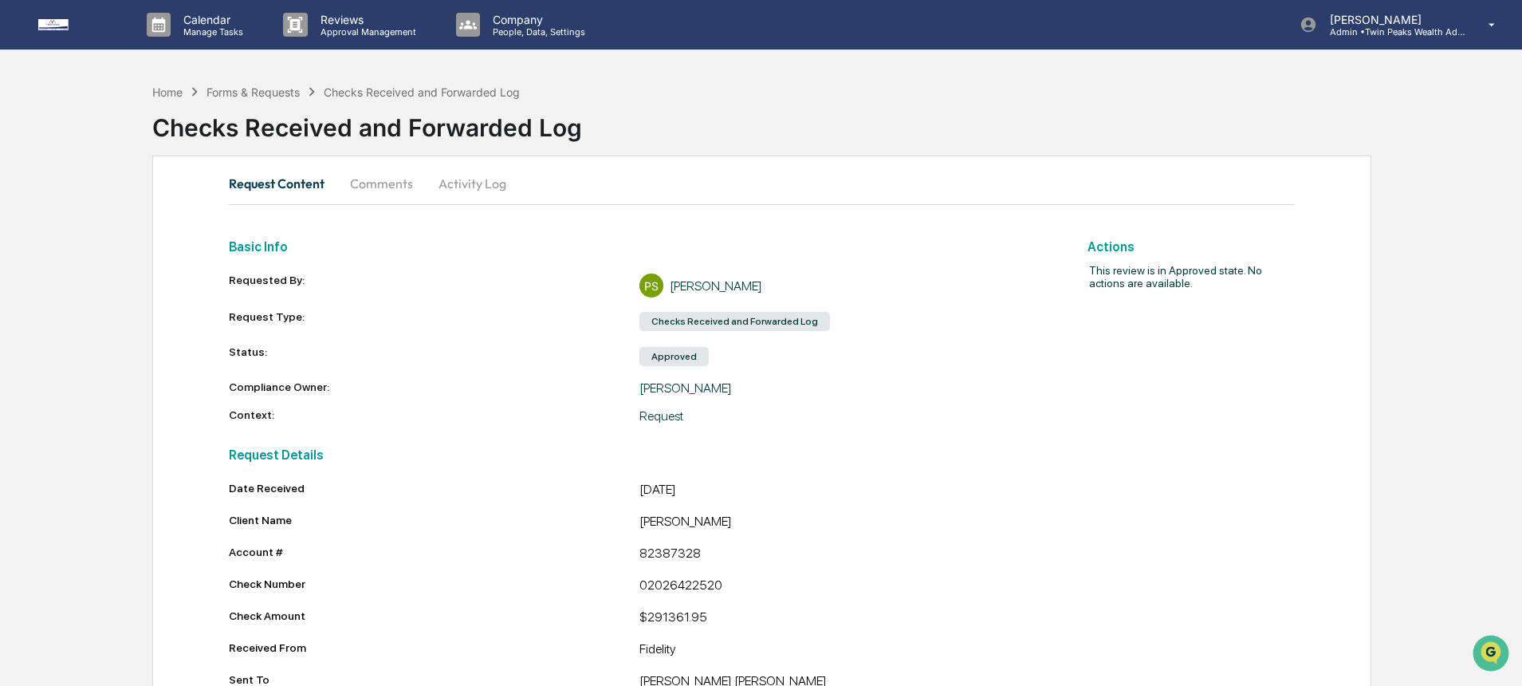
click at [57, 21] on img at bounding box center [76, 24] width 77 height 11
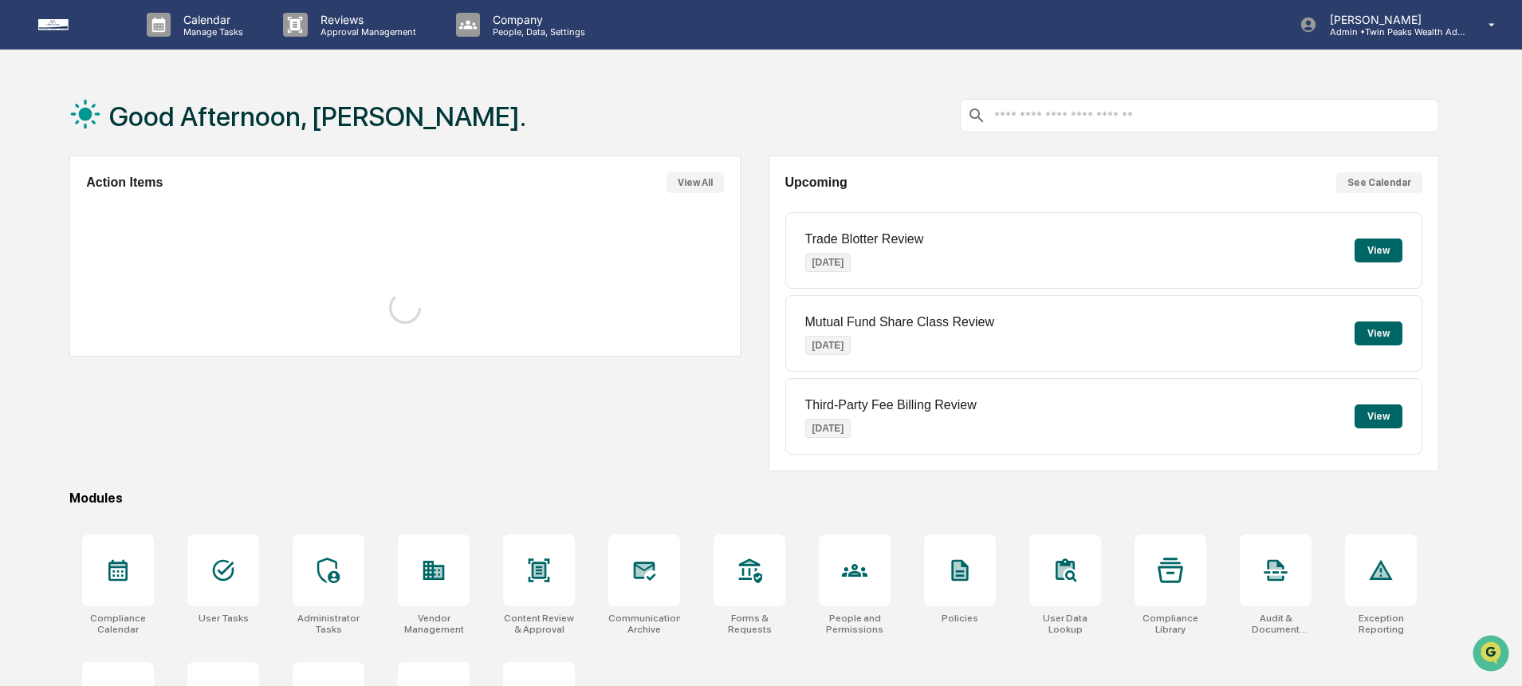
click at [802, 92] on div "Good Afternoon, [PERSON_NAME]." at bounding box center [754, 116] width 1370 height 80
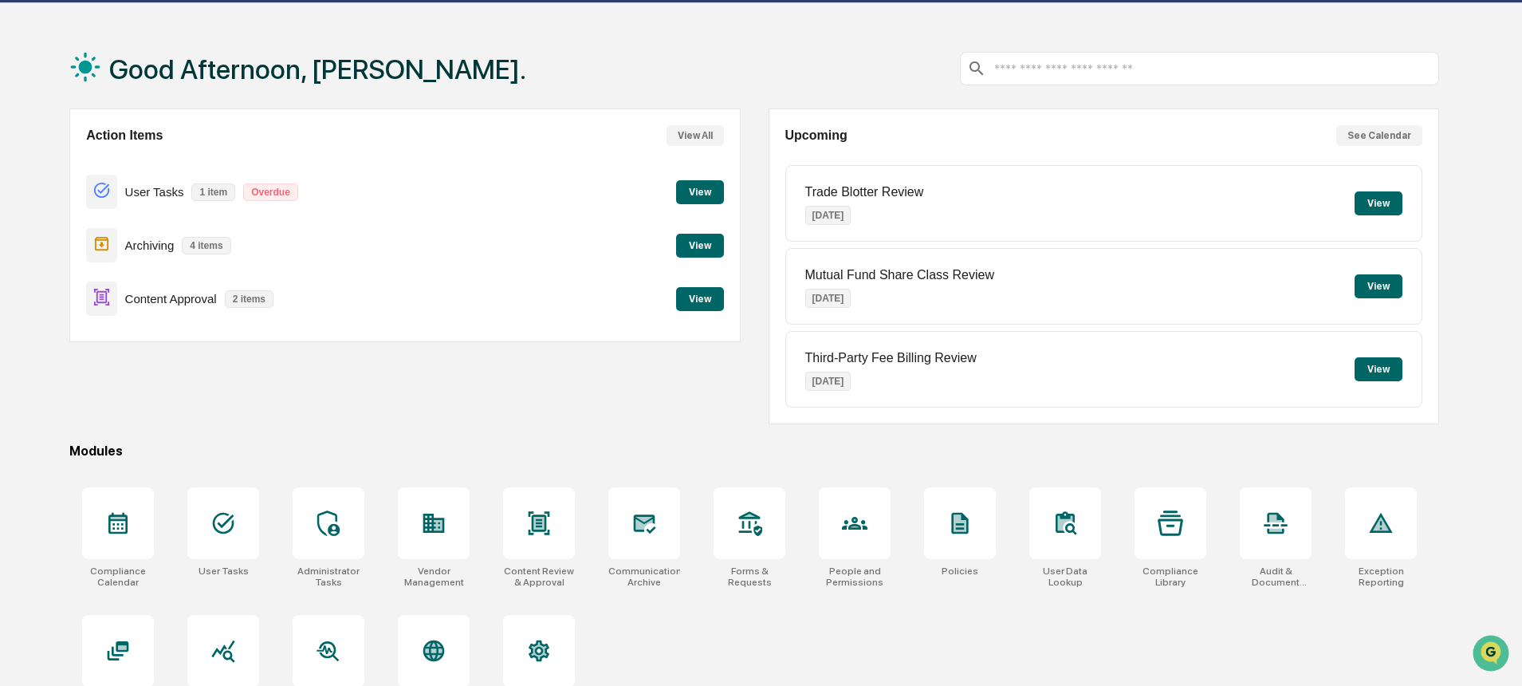
scroll to position [50, 0]
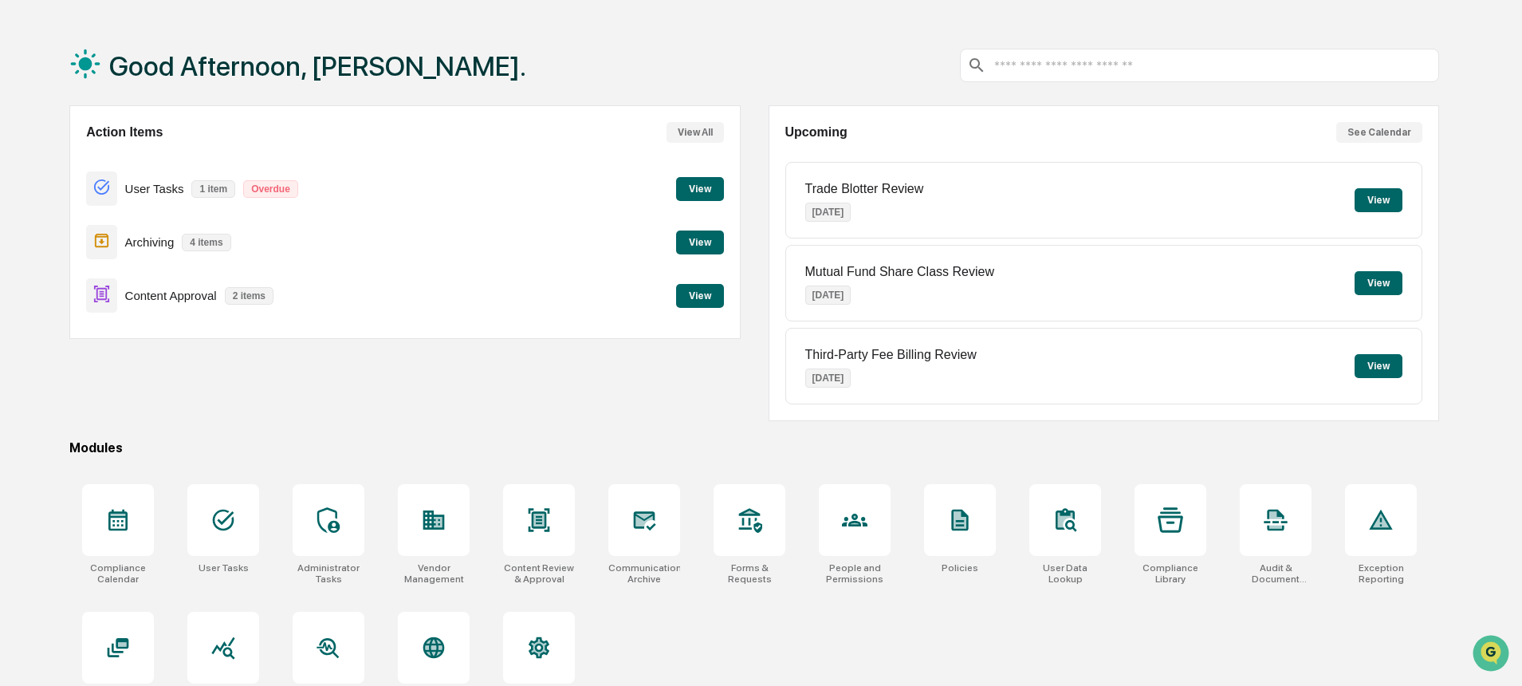
click at [709, 304] on button "View" at bounding box center [700, 296] width 48 height 24
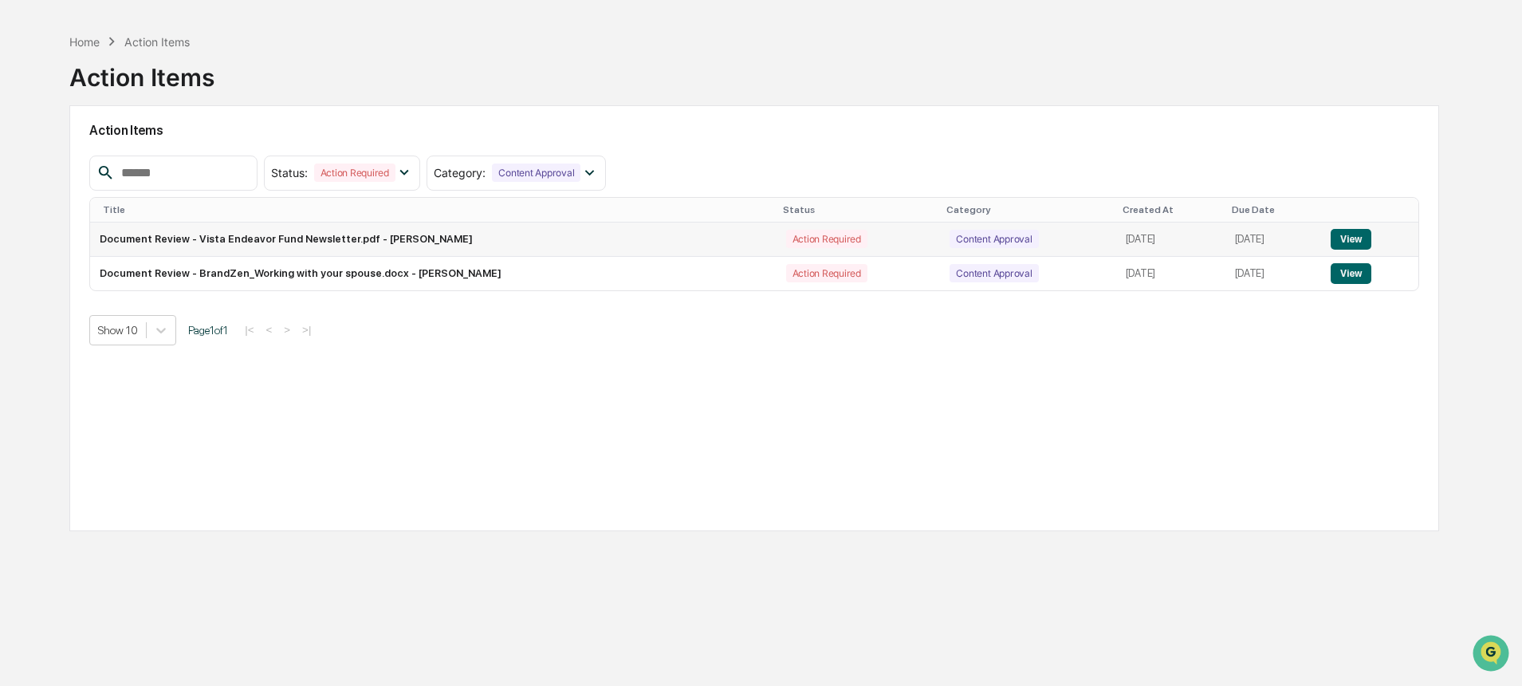
click at [1369, 236] on button "View" at bounding box center [1351, 239] width 41 height 21
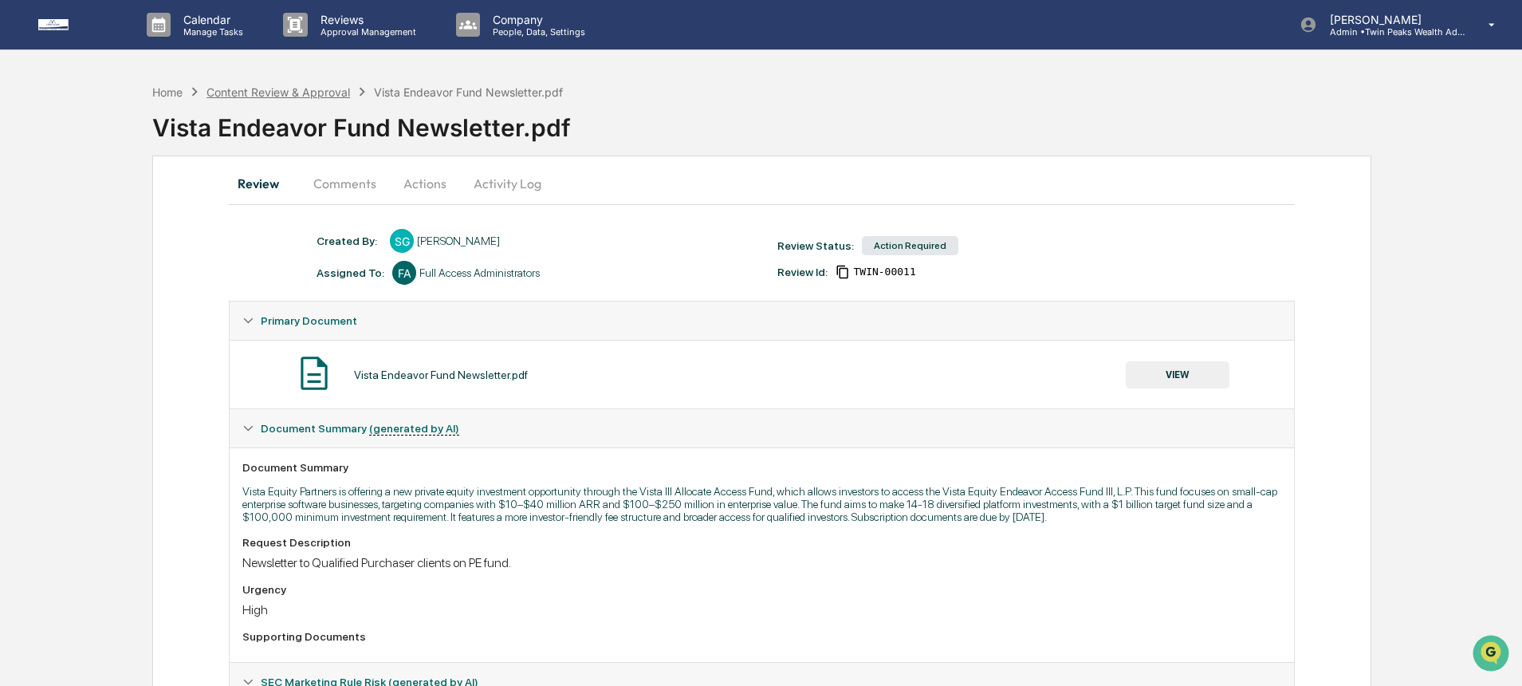
click at [293, 97] on div "Content Review & Approval" at bounding box center [279, 92] width 144 height 14
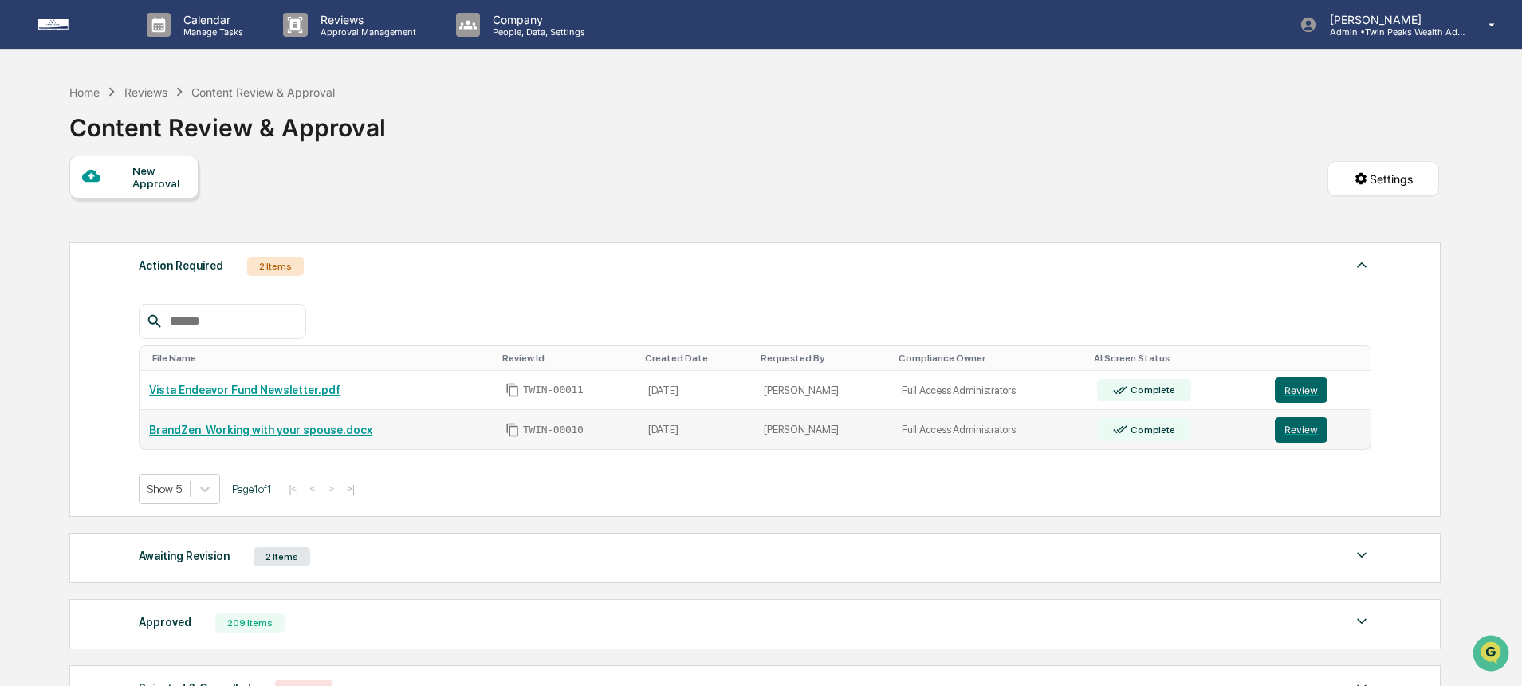
click at [300, 431] on link "BrandZen_Working with your spouse.docx" at bounding box center [260, 429] width 223 height 13
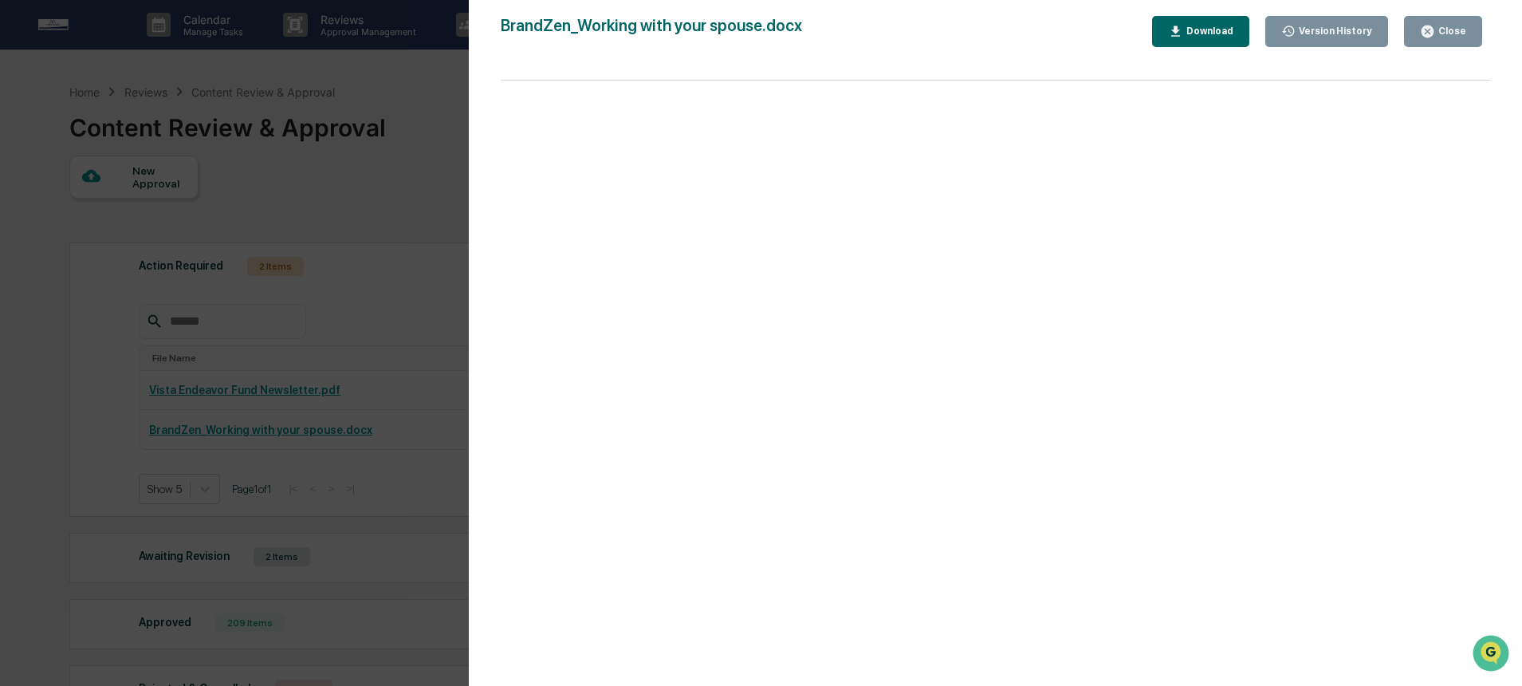
click at [1431, 30] on icon "button" at bounding box center [1428, 32] width 12 height 12
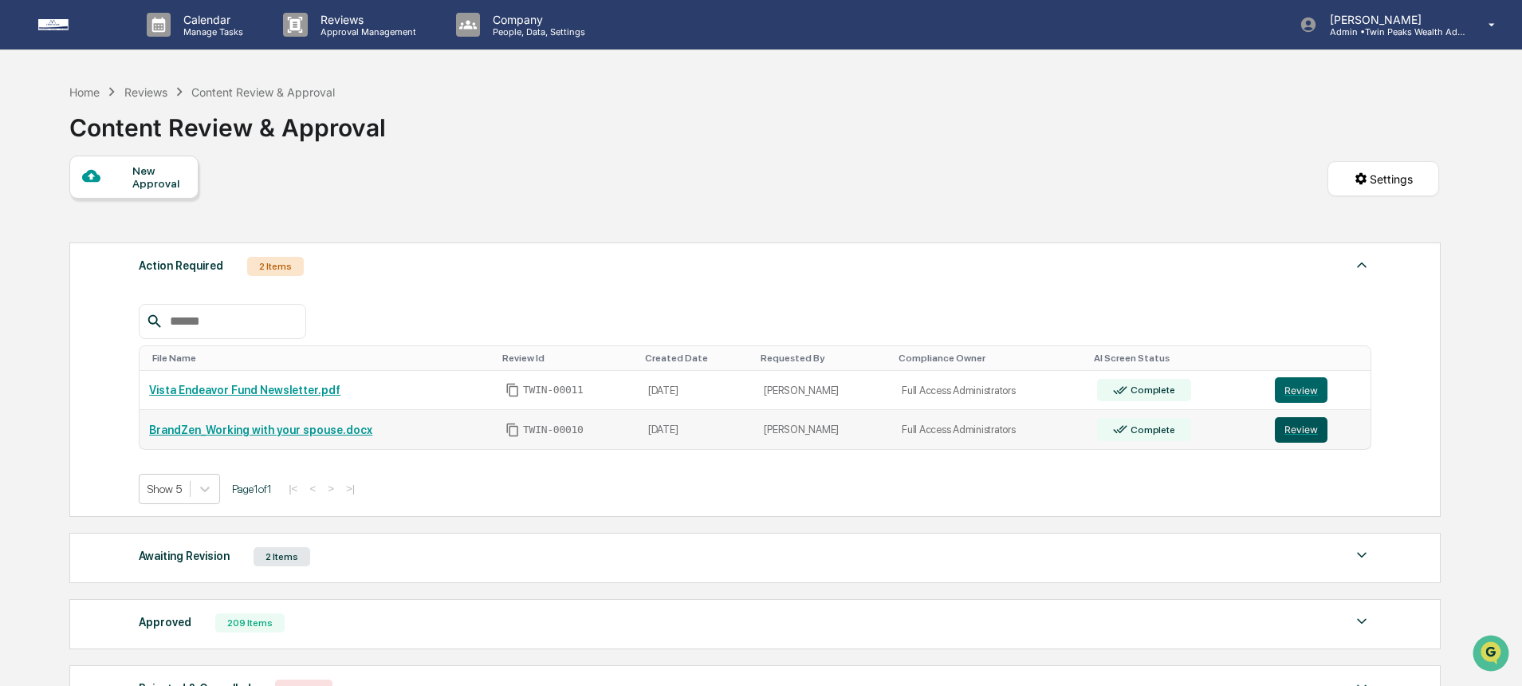
click at [1321, 429] on button "Review" at bounding box center [1301, 430] width 53 height 26
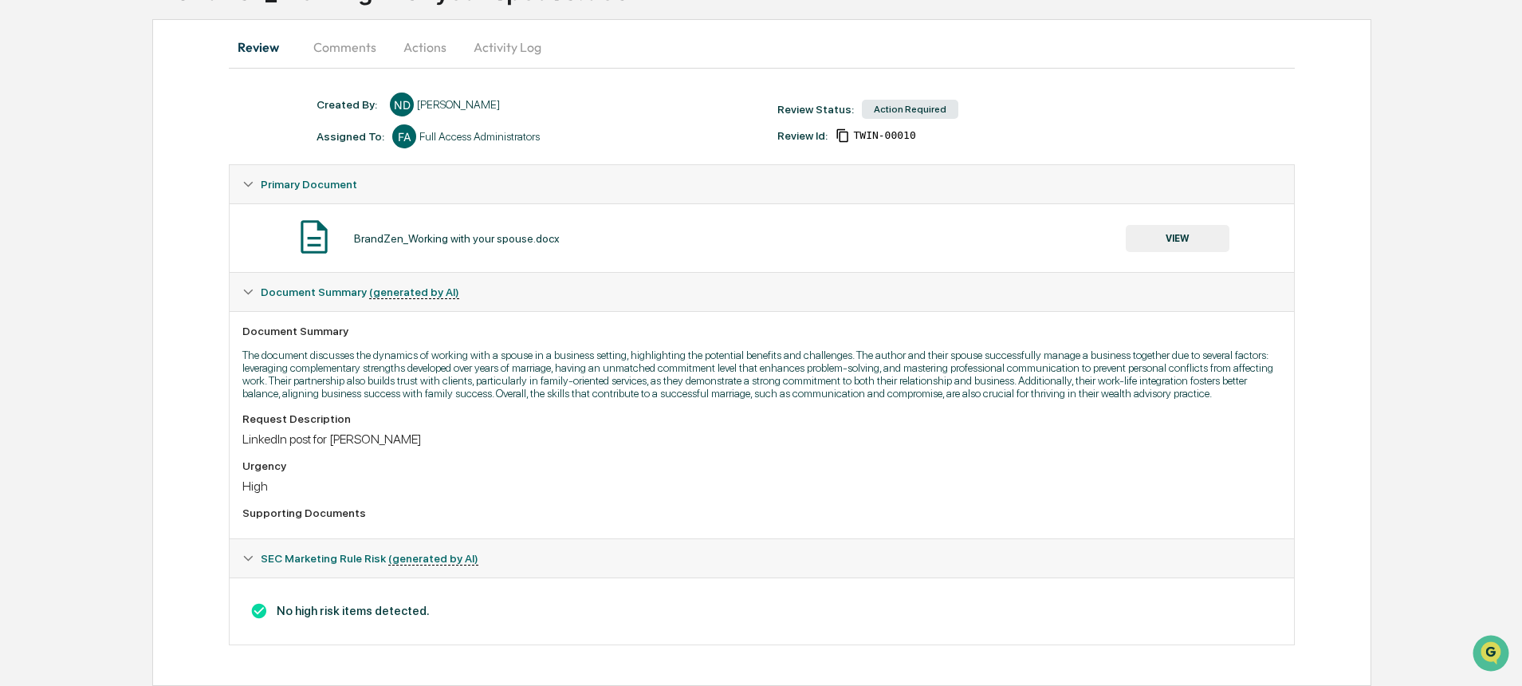
click at [550, 365] on p "The document discusses the dynamics of working with a spouse in a business sett…" at bounding box center [761, 374] width 1038 height 51
click at [790, 354] on p "The document discusses the dynamics of working with a spouse in a business sett…" at bounding box center [761, 374] width 1038 height 51
click at [1170, 225] on button "VIEW" at bounding box center [1178, 238] width 104 height 27
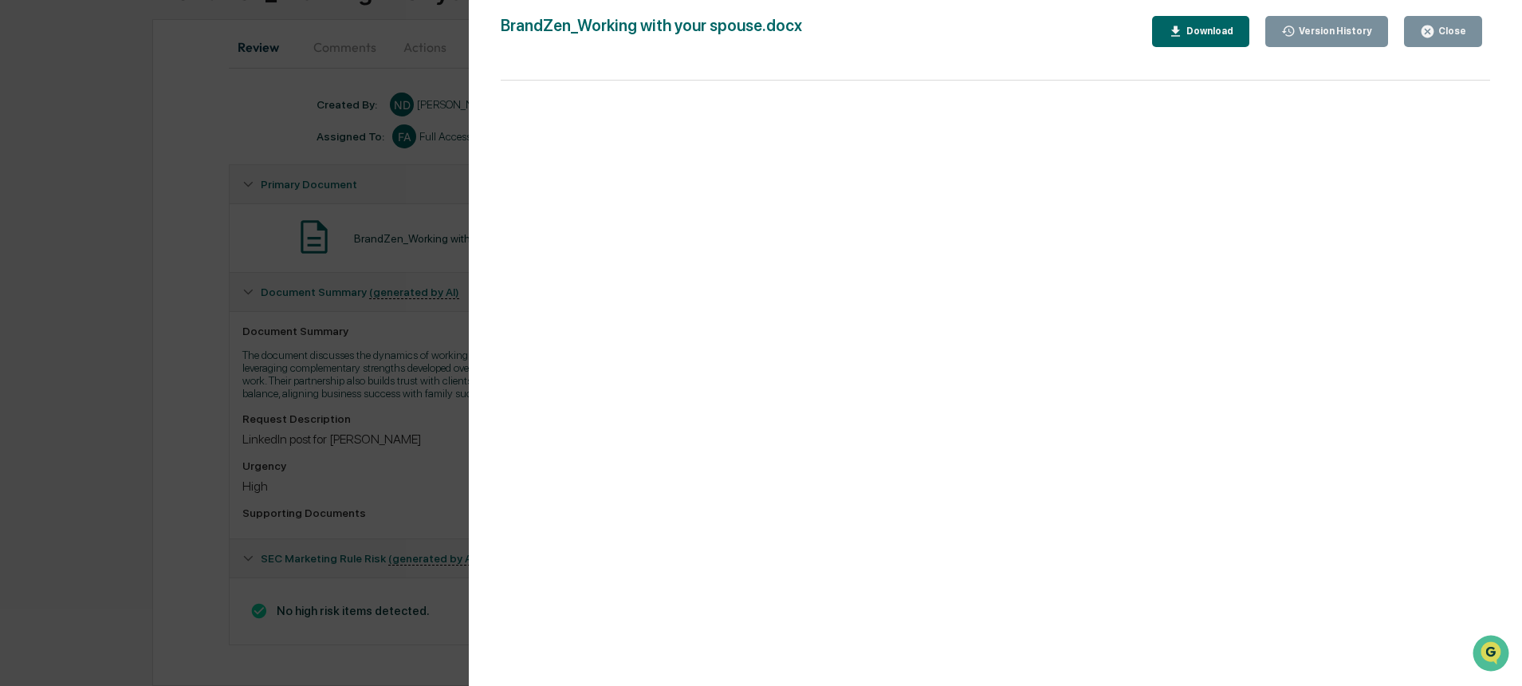
click at [1458, 26] on div "Close" at bounding box center [1451, 31] width 31 height 11
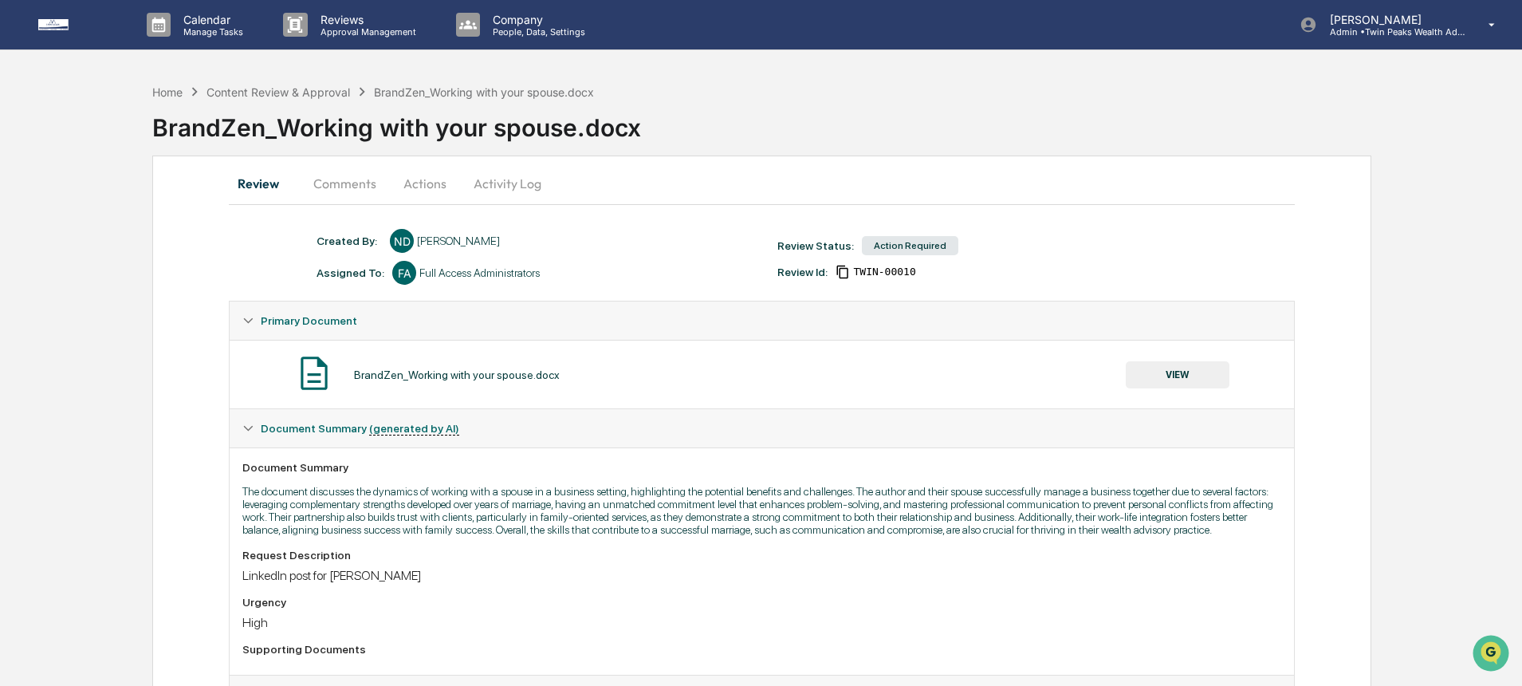
click at [431, 188] on button "Actions" at bounding box center [425, 183] width 72 height 38
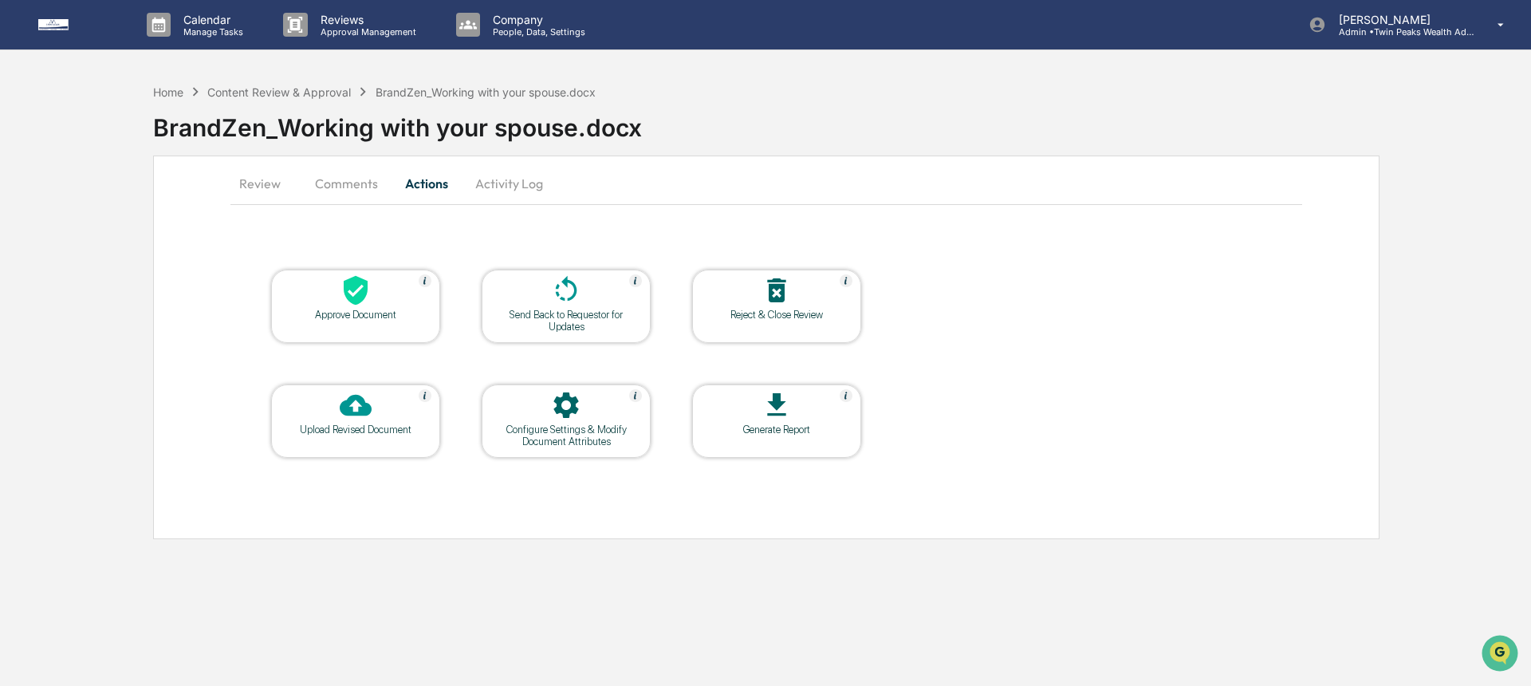
click at [398, 289] on div at bounding box center [356, 291] width 160 height 34
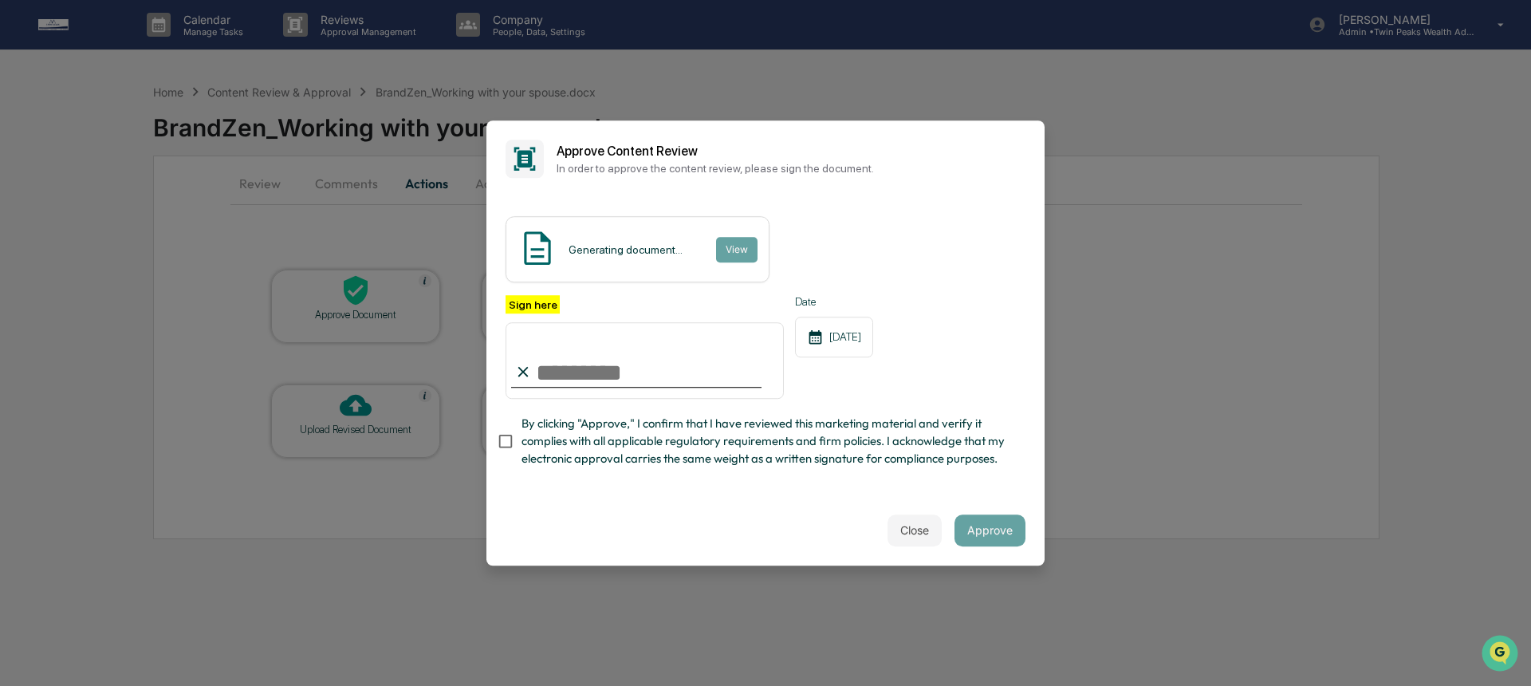
type input "**********"
click at [975, 444] on span "By clicking "Approve," I confirm that I have reviewed this marketing material a…" at bounding box center [767, 441] width 491 height 53
click at [657, 358] on input "**********" at bounding box center [645, 360] width 278 height 77
click at [865, 245] on div "Generating document... View" at bounding box center [766, 249] width 520 height 66
click at [928, 412] on div "**********" at bounding box center [766, 385] width 520 height 181
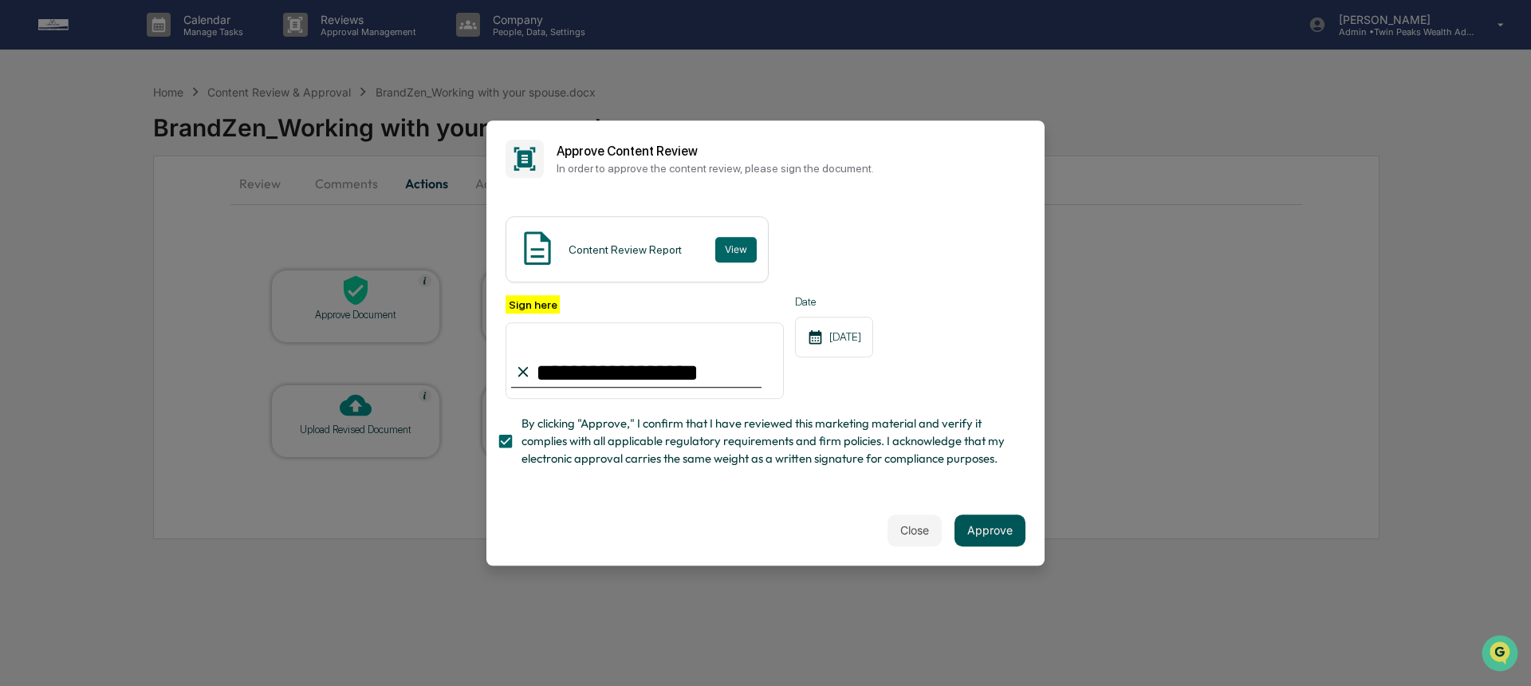
click at [991, 530] on button "Approve" at bounding box center [990, 530] width 71 height 32
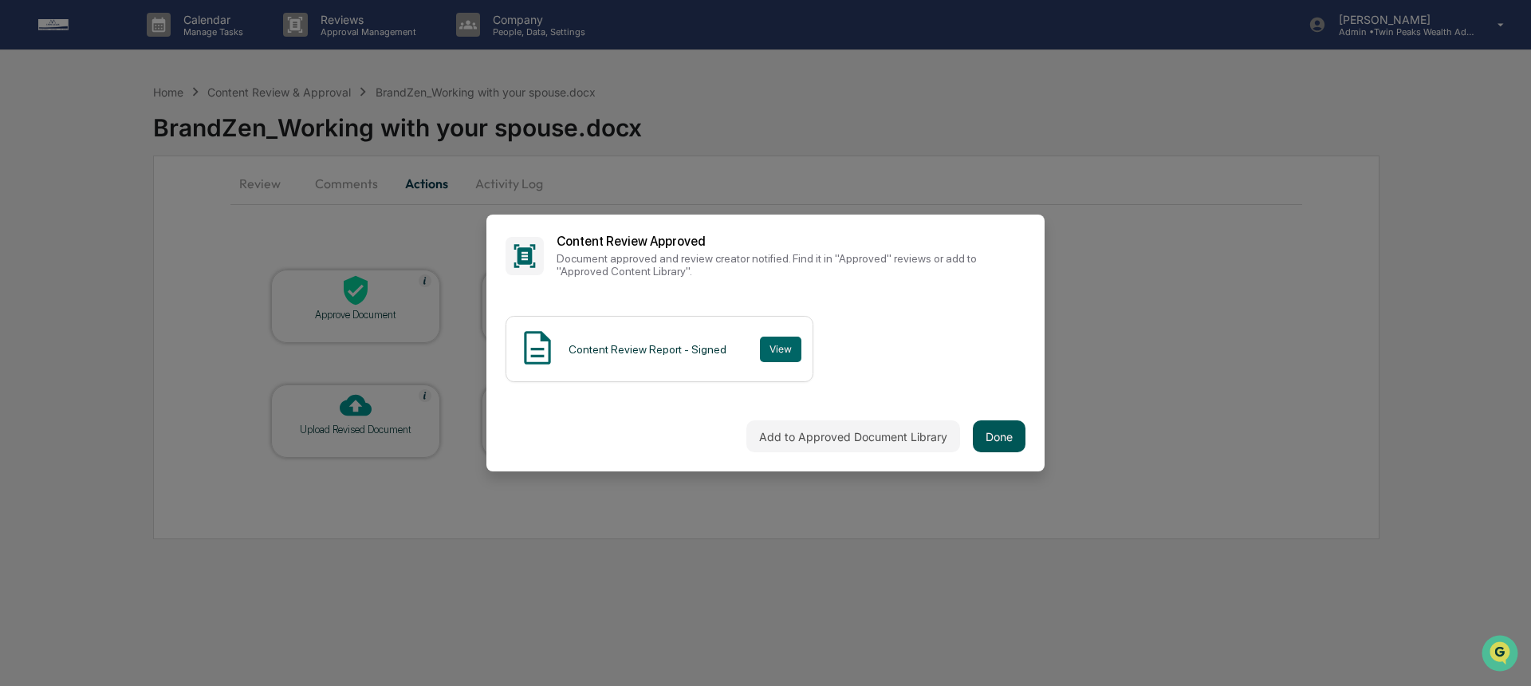
click at [1014, 436] on button "Done" at bounding box center [999, 436] width 53 height 32
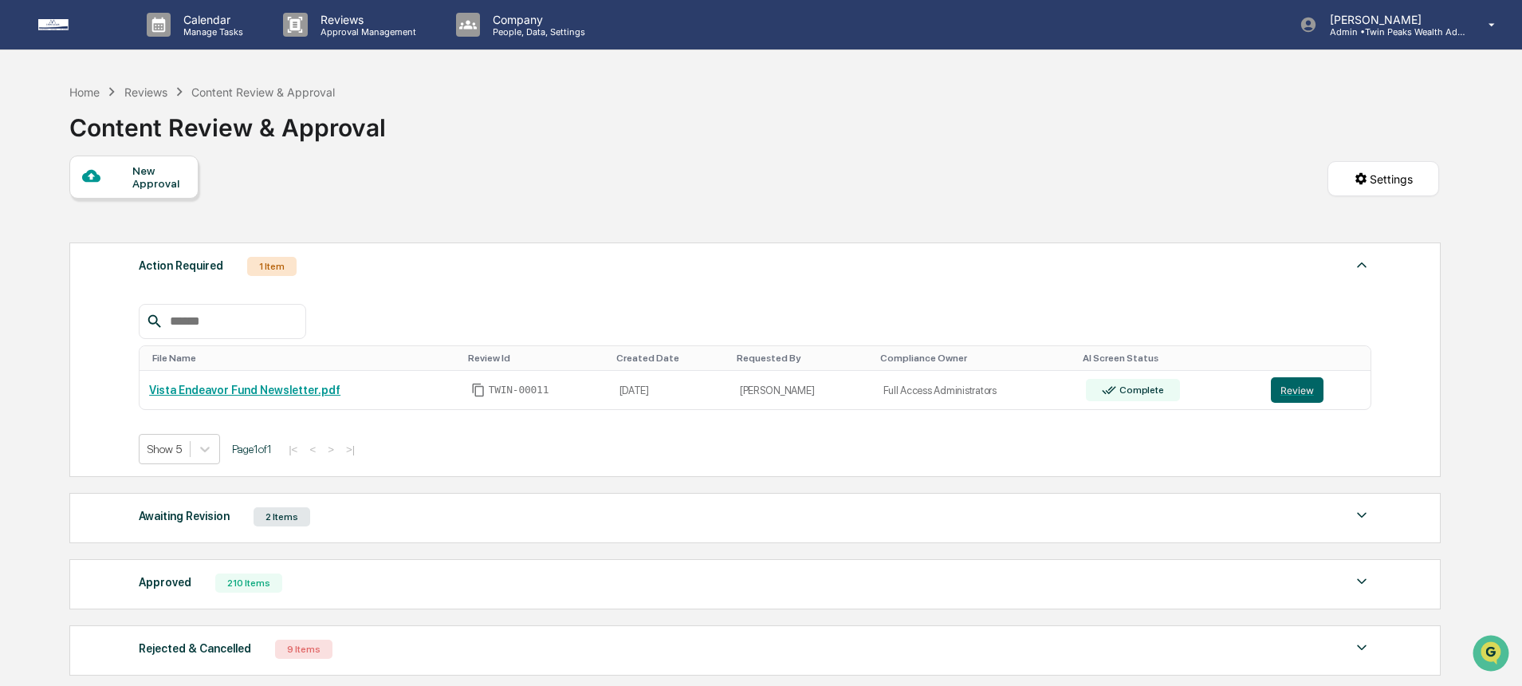
click at [1487, 456] on div "Calendar Manage Tasks Reviews Approval Management Company People, Data, Setting…" at bounding box center [761, 410] width 1522 height 821
